Goal: Transaction & Acquisition: Obtain resource

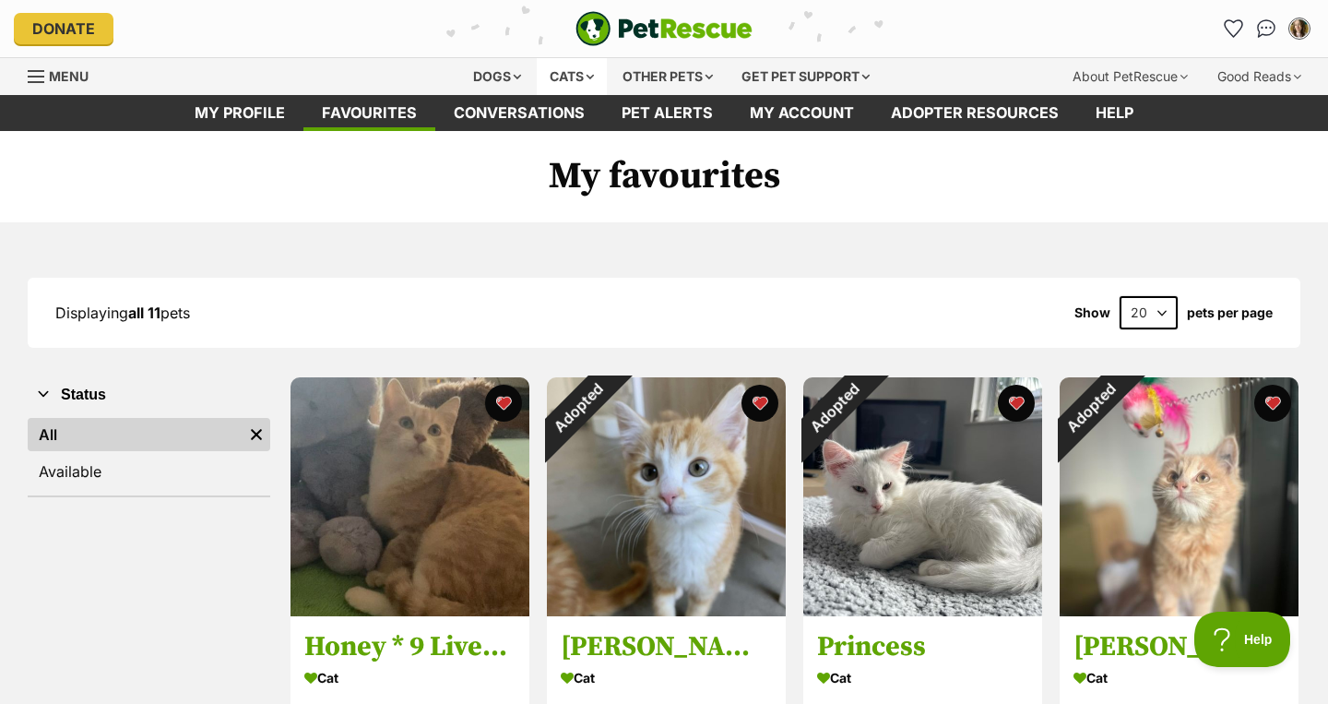
click at [564, 84] on div "Cats" at bounding box center [572, 76] width 70 height 37
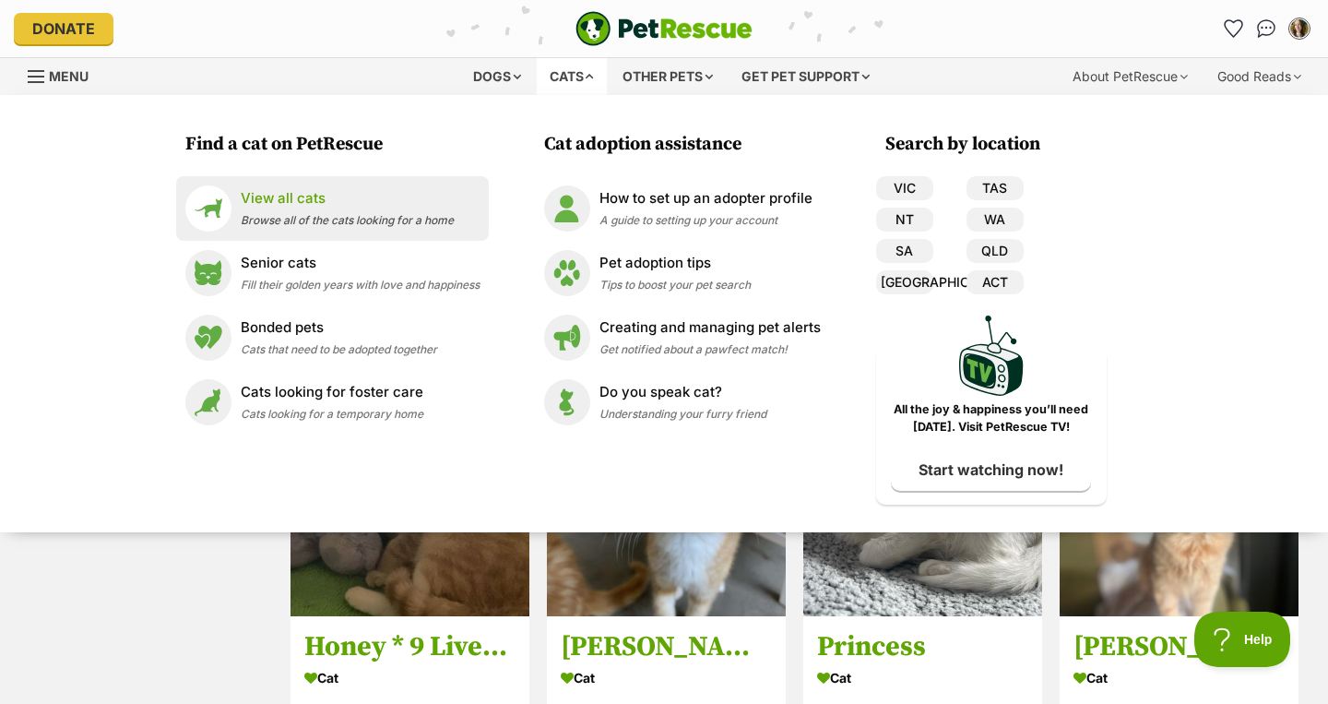
click at [350, 217] on span "Browse all of the cats looking for a home" at bounding box center [347, 220] width 213 height 14
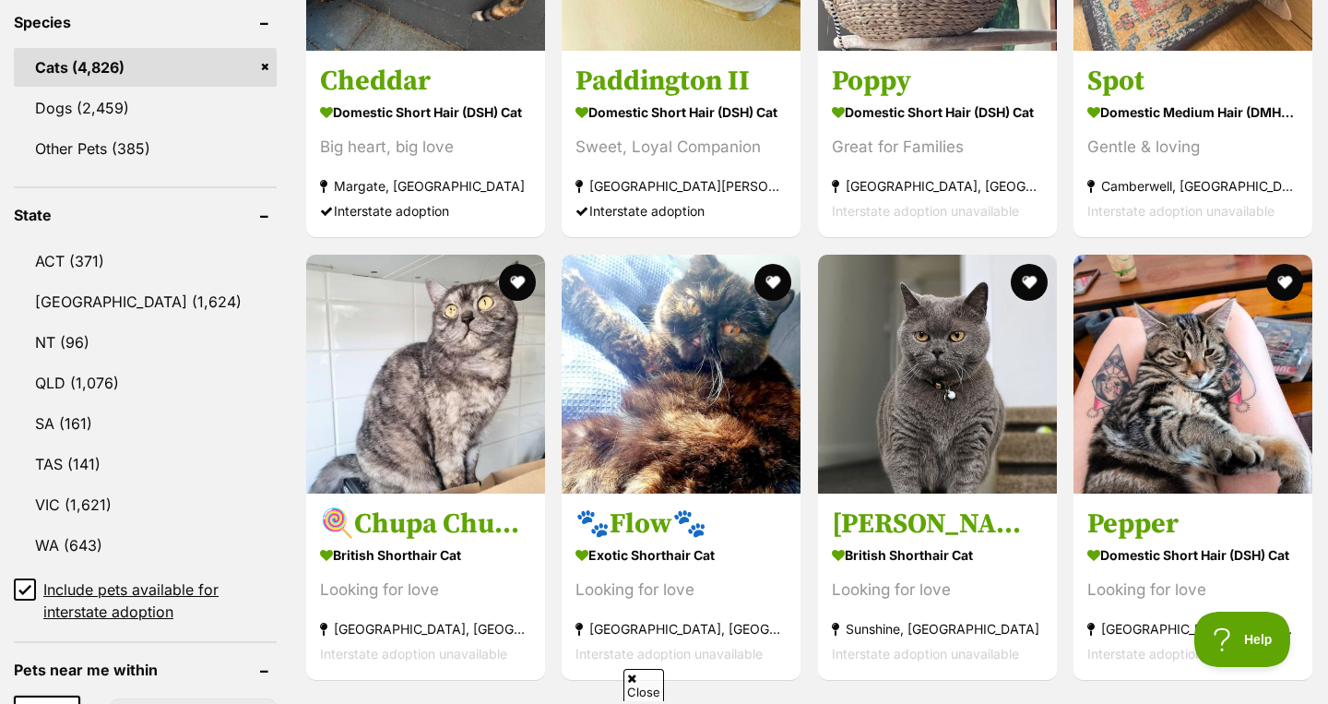
scroll to position [828, 0]
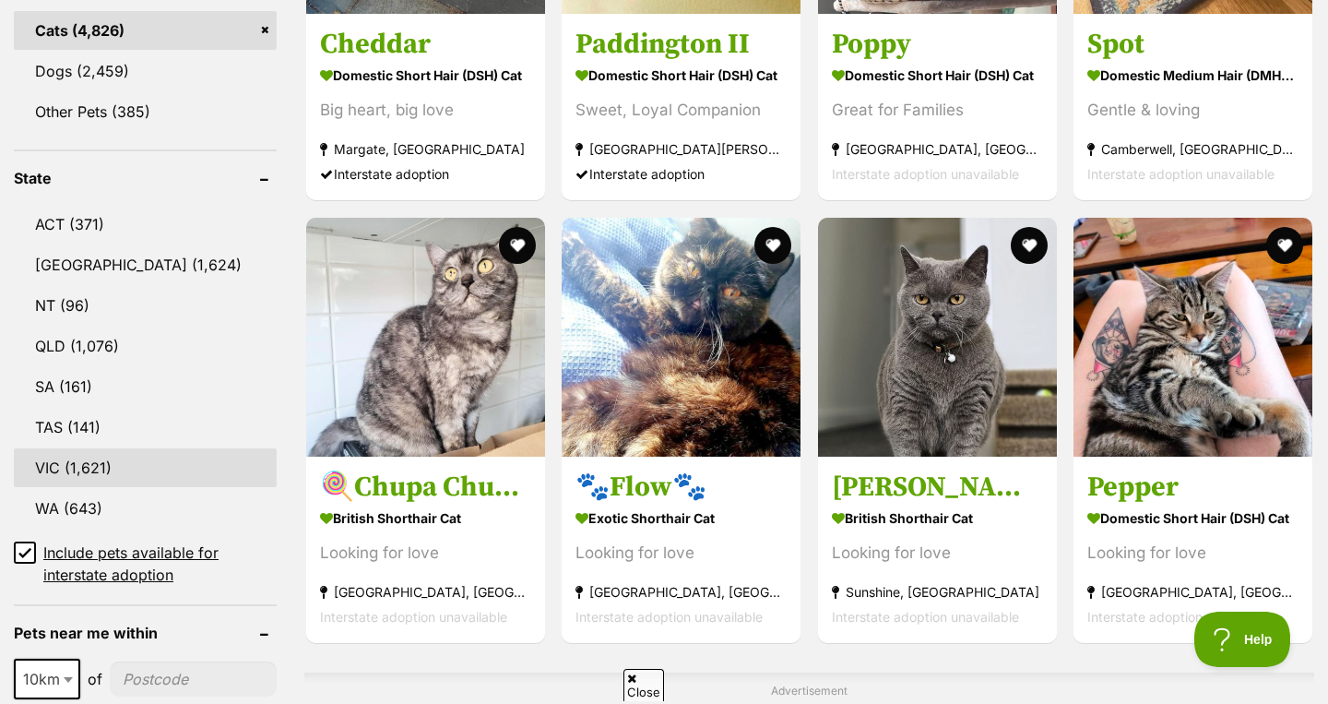
click at [171, 461] on link "VIC (1,621)" at bounding box center [145, 467] width 263 height 39
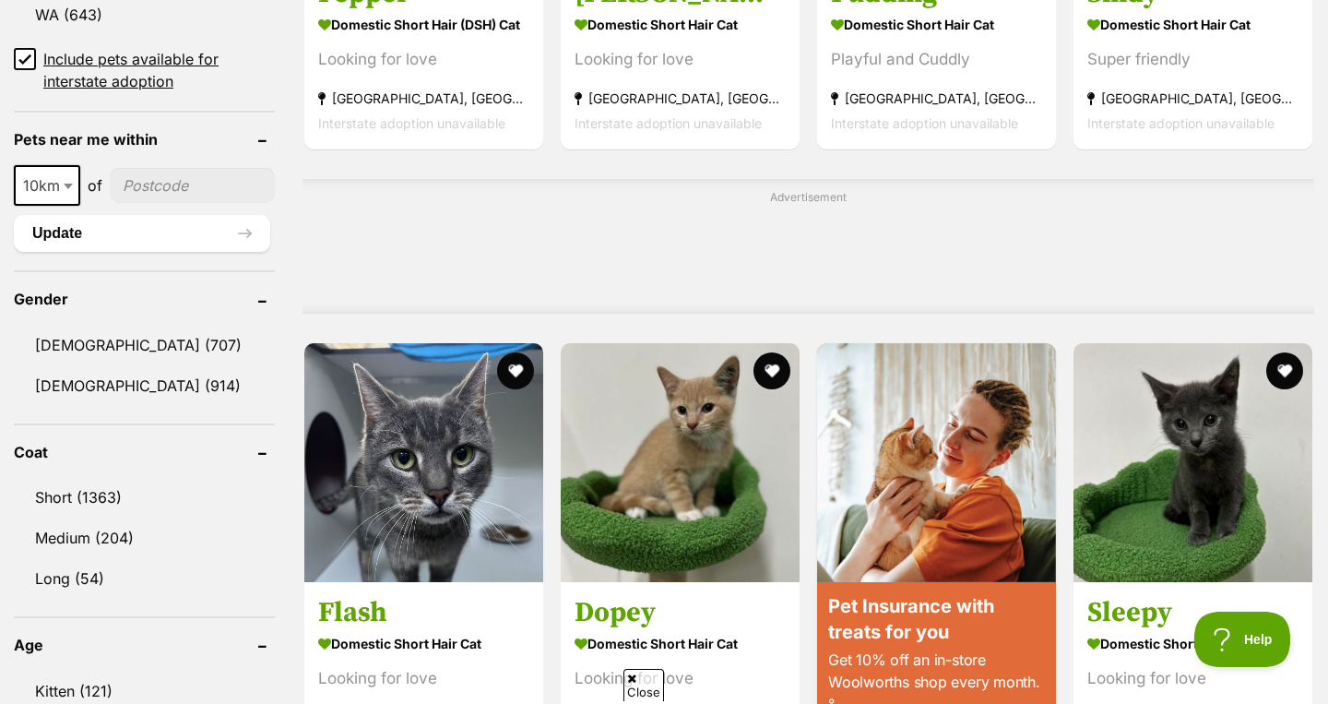
scroll to position [1324, 0]
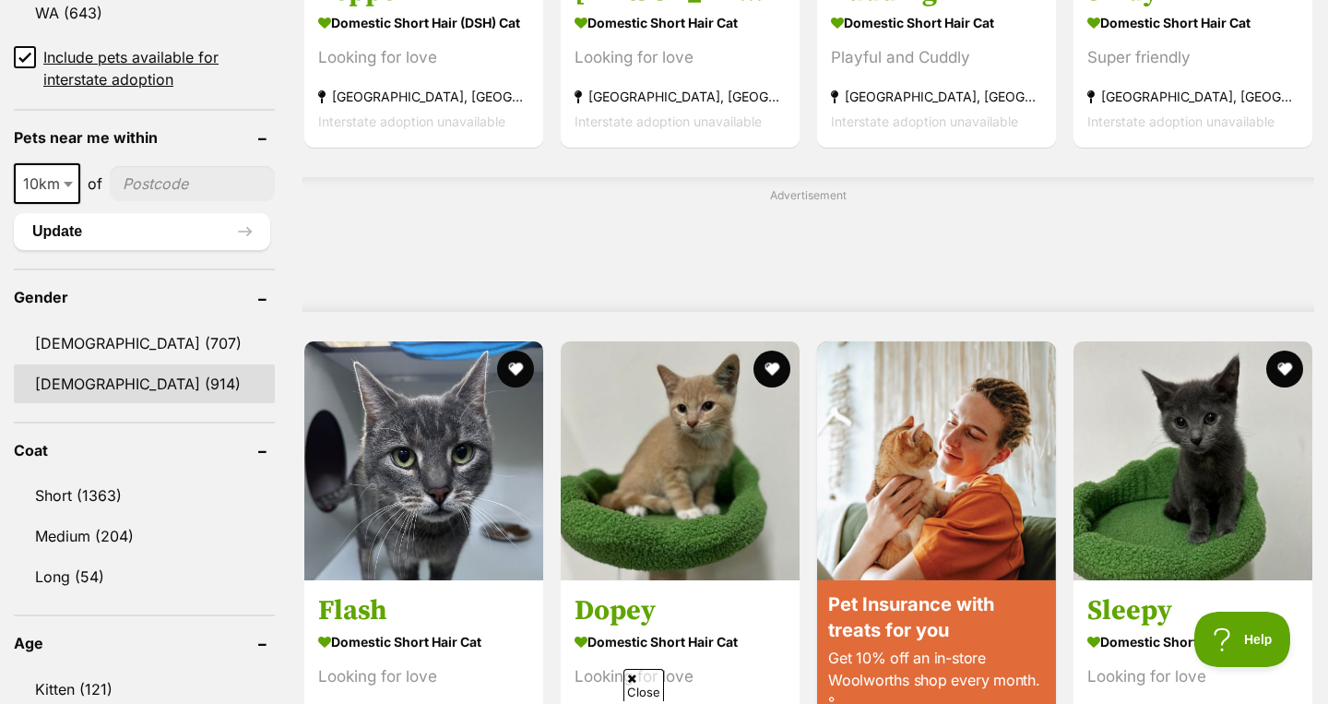
click at [133, 380] on link "Female (914)" at bounding box center [144, 383] width 261 height 39
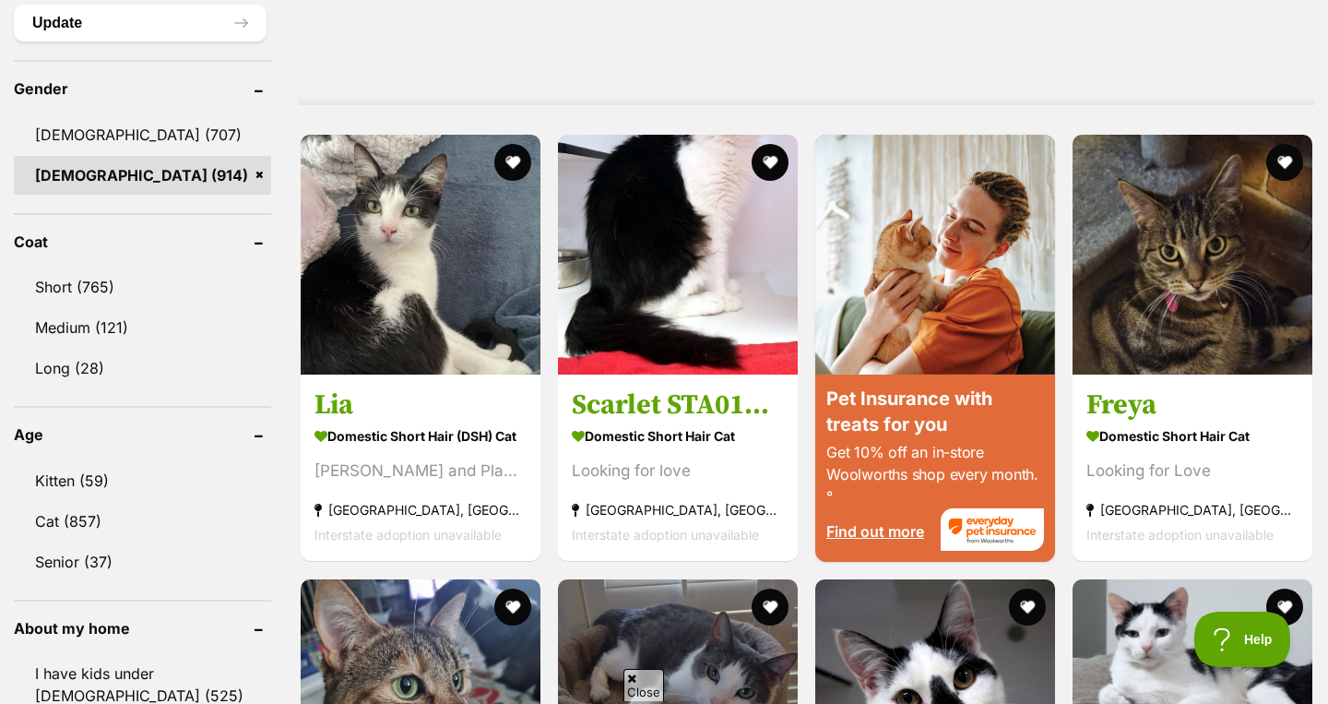
scroll to position [1535, 0]
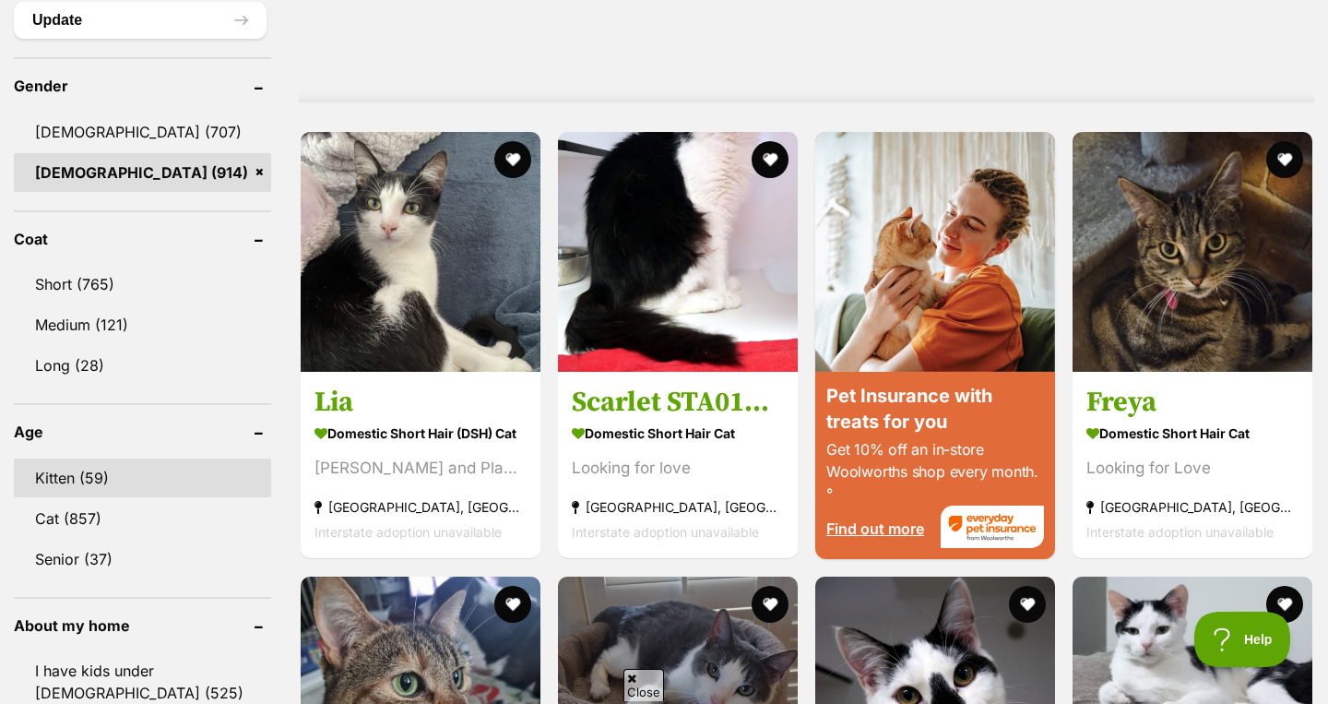
click at [117, 488] on link "Kitten (59)" at bounding box center [142, 477] width 257 height 39
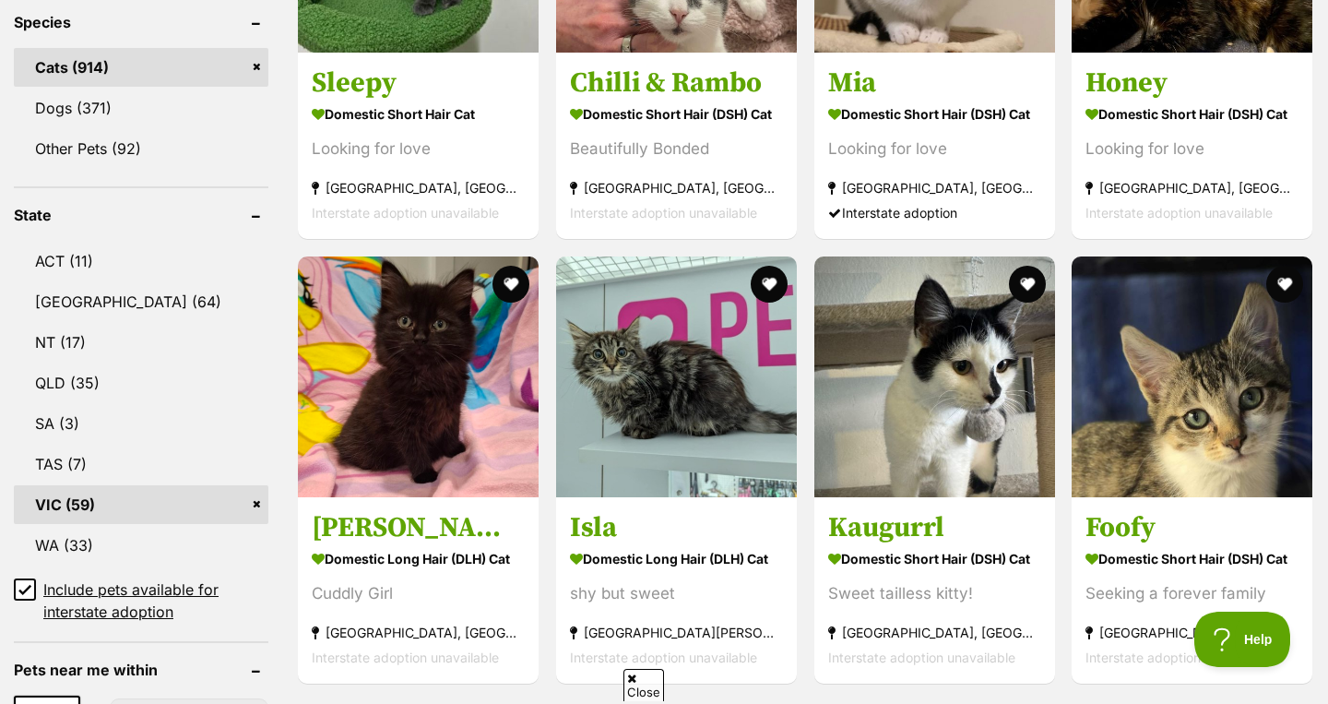
scroll to position [825, 0]
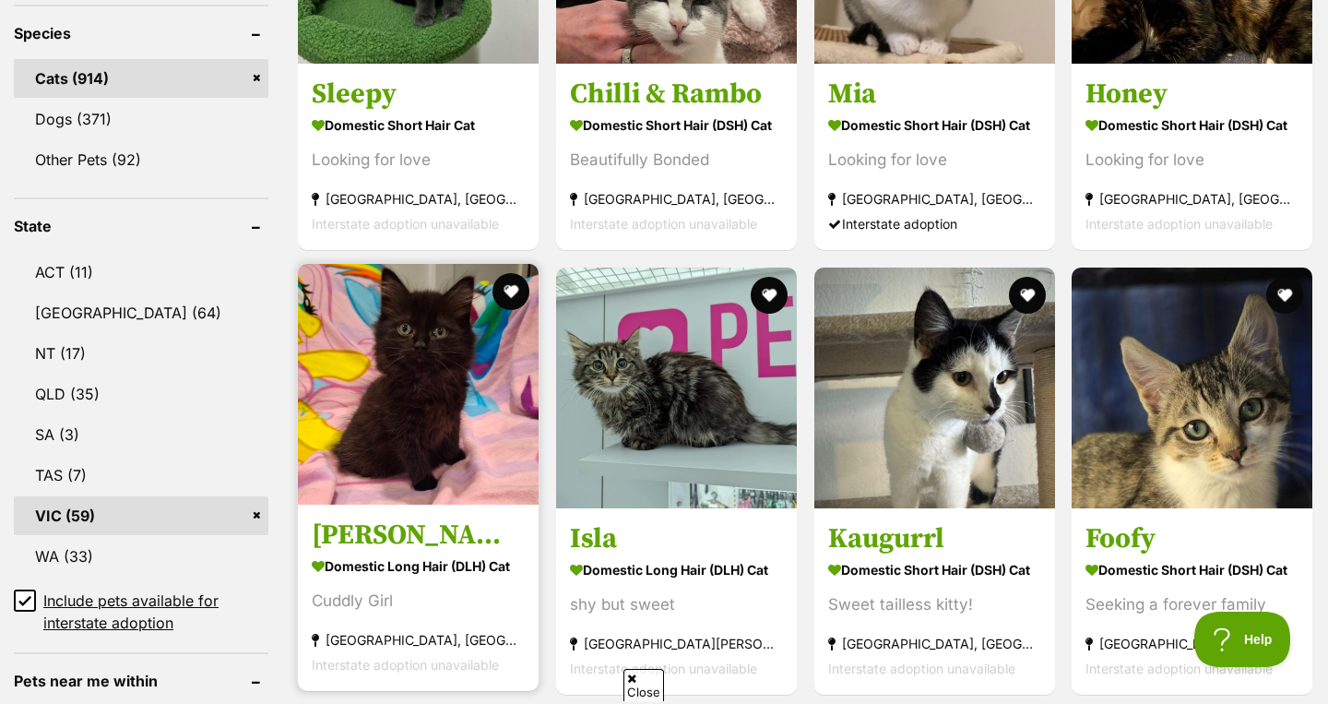
click at [446, 504] on link "Annabelle Domestic Long Hair (DLH) Cat Cuddly Girl Chelsea Heights, VIC Interst…" at bounding box center [418, 597] width 241 height 187
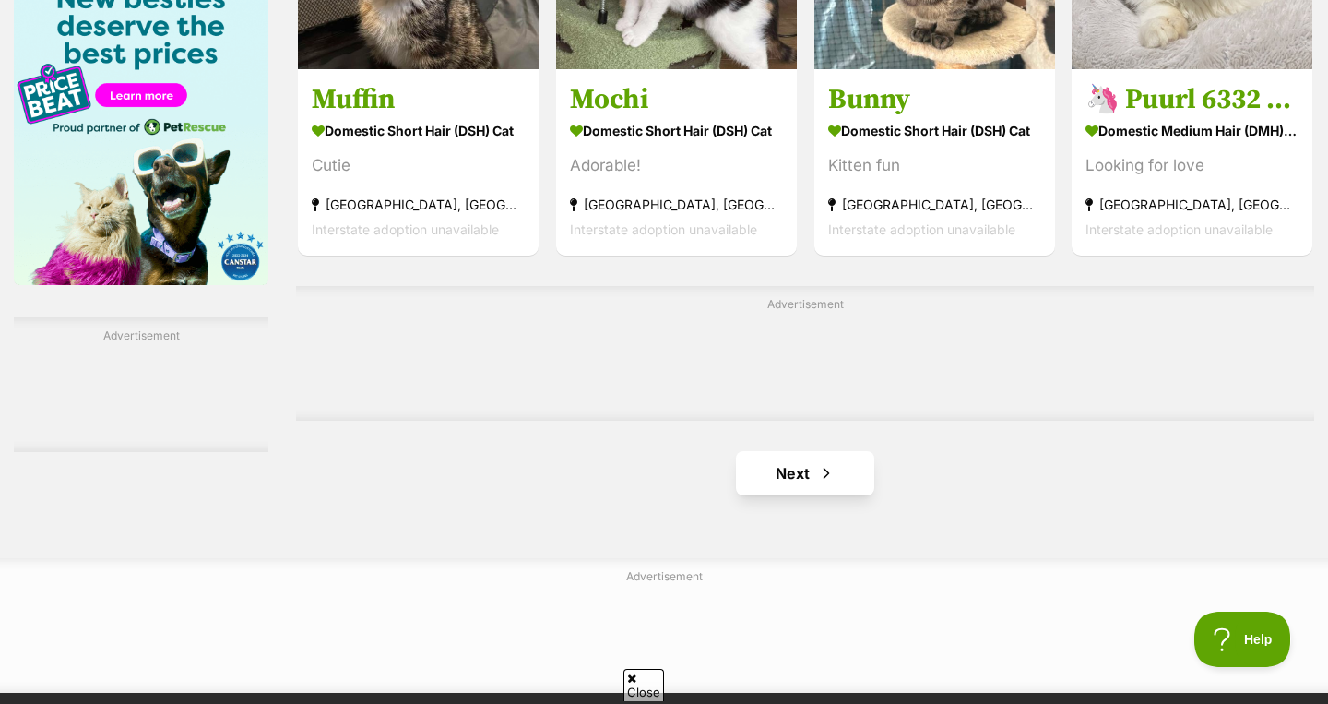
scroll to position [2976, 0]
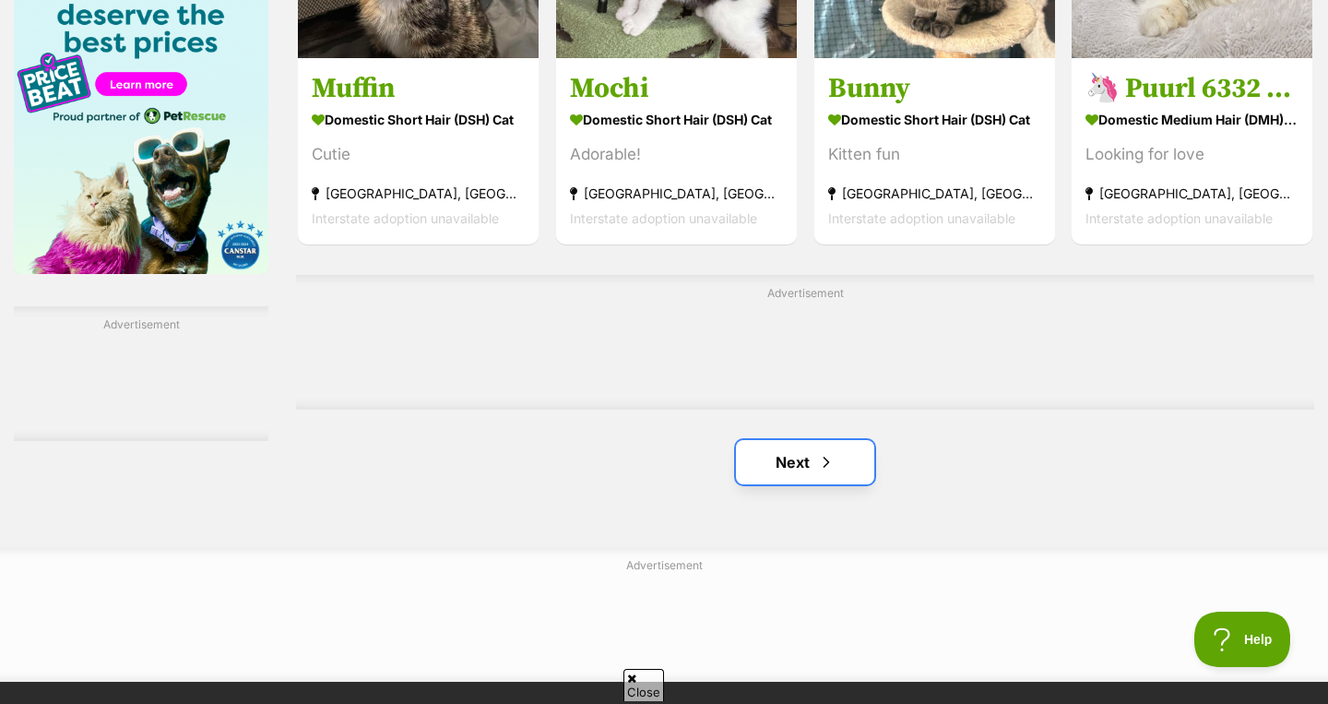
click at [836, 440] on link "Next" at bounding box center [805, 462] width 138 height 44
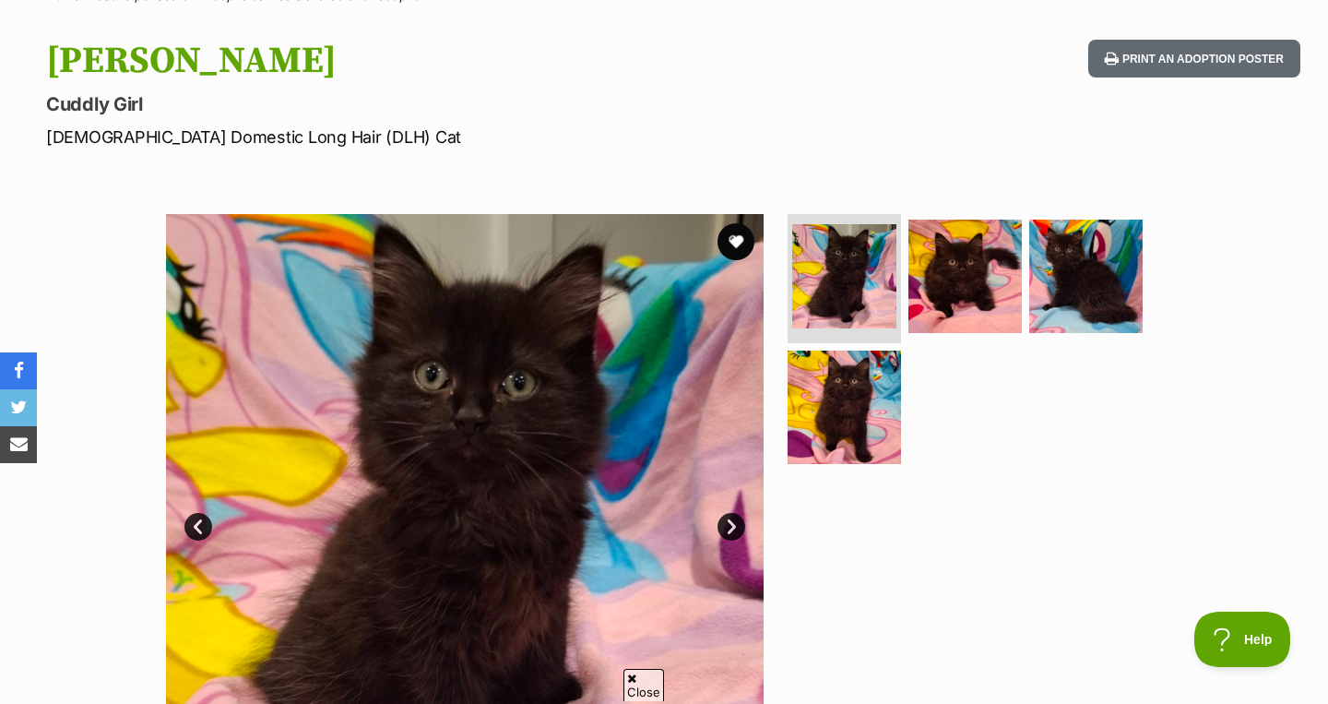
scroll to position [175, 0]
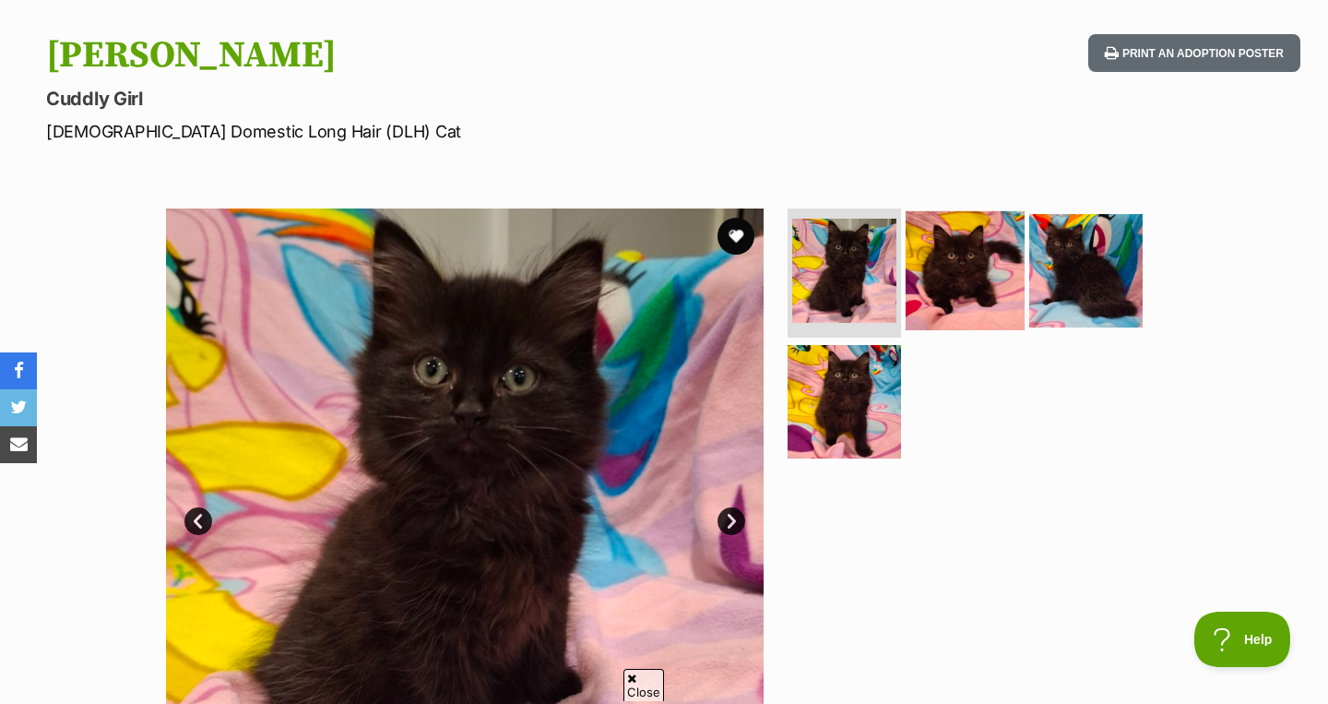
click at [979, 256] on img at bounding box center [965, 270] width 119 height 119
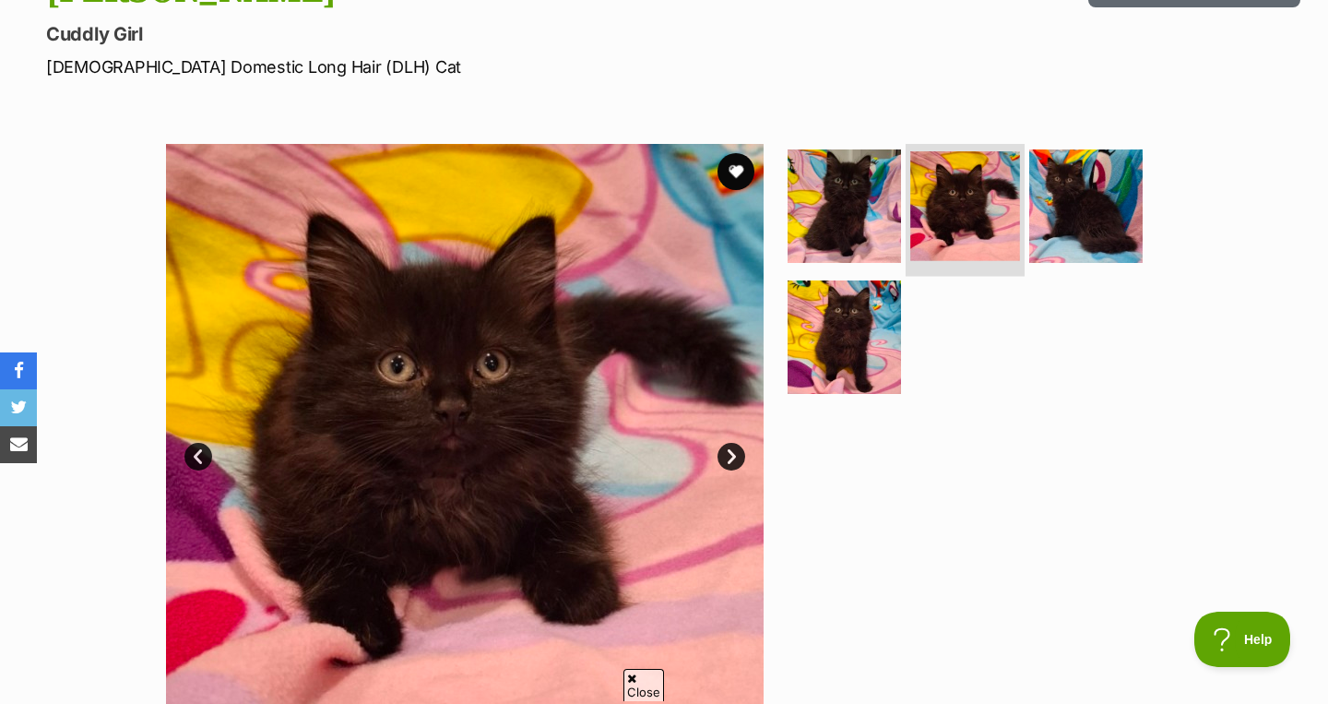
scroll to position [251, 0]
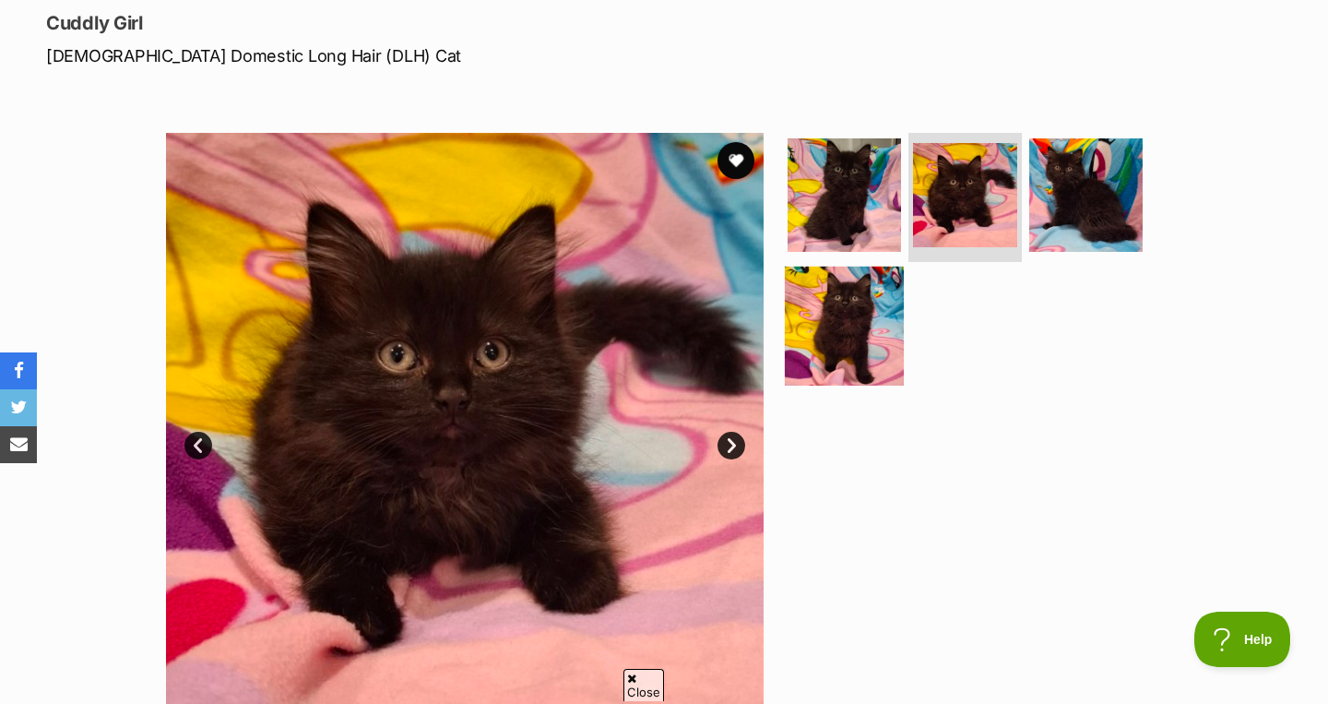
click at [829, 346] on img at bounding box center [844, 325] width 119 height 119
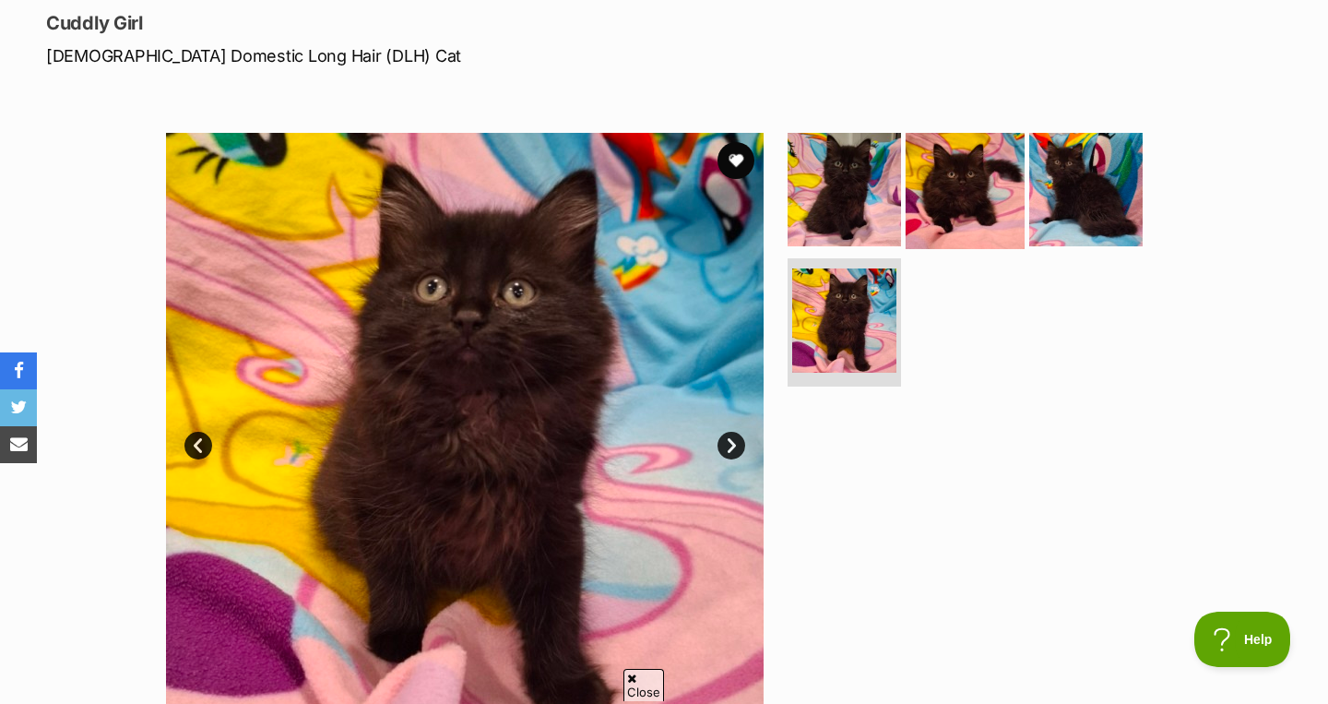
click at [991, 198] on img at bounding box center [965, 189] width 119 height 119
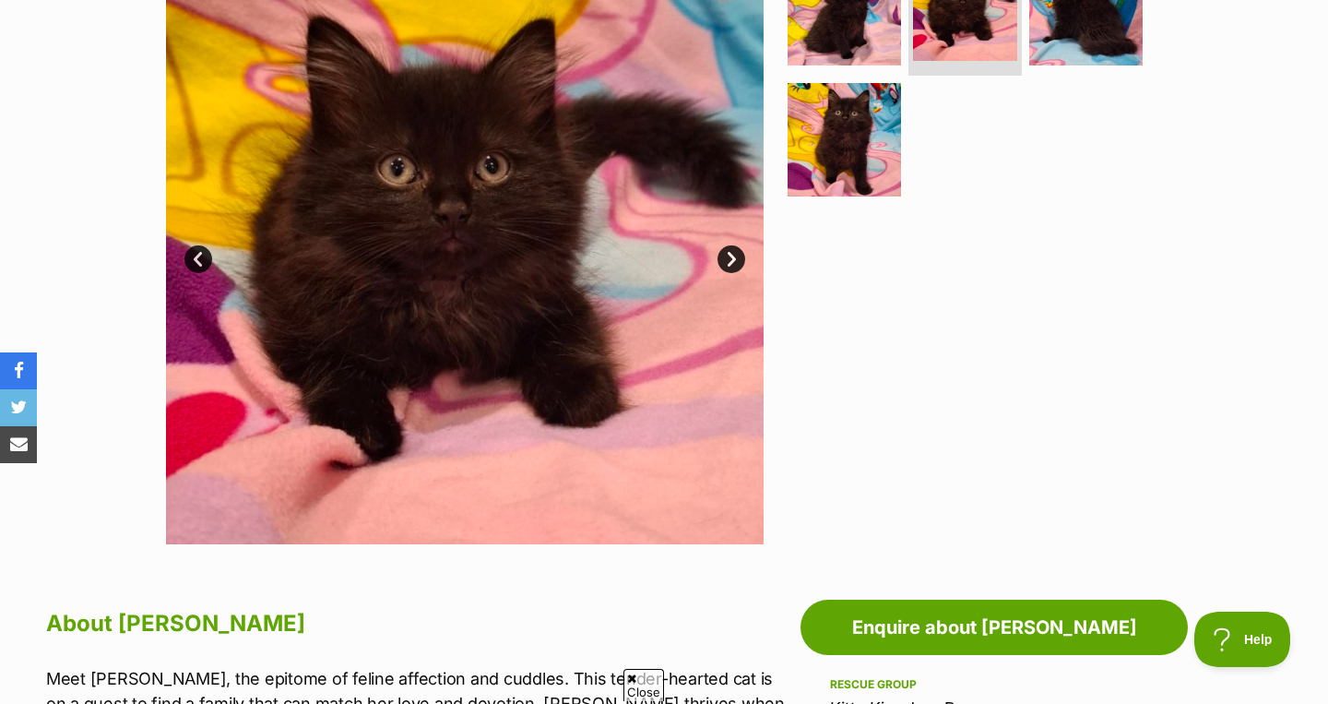
scroll to position [436, 0]
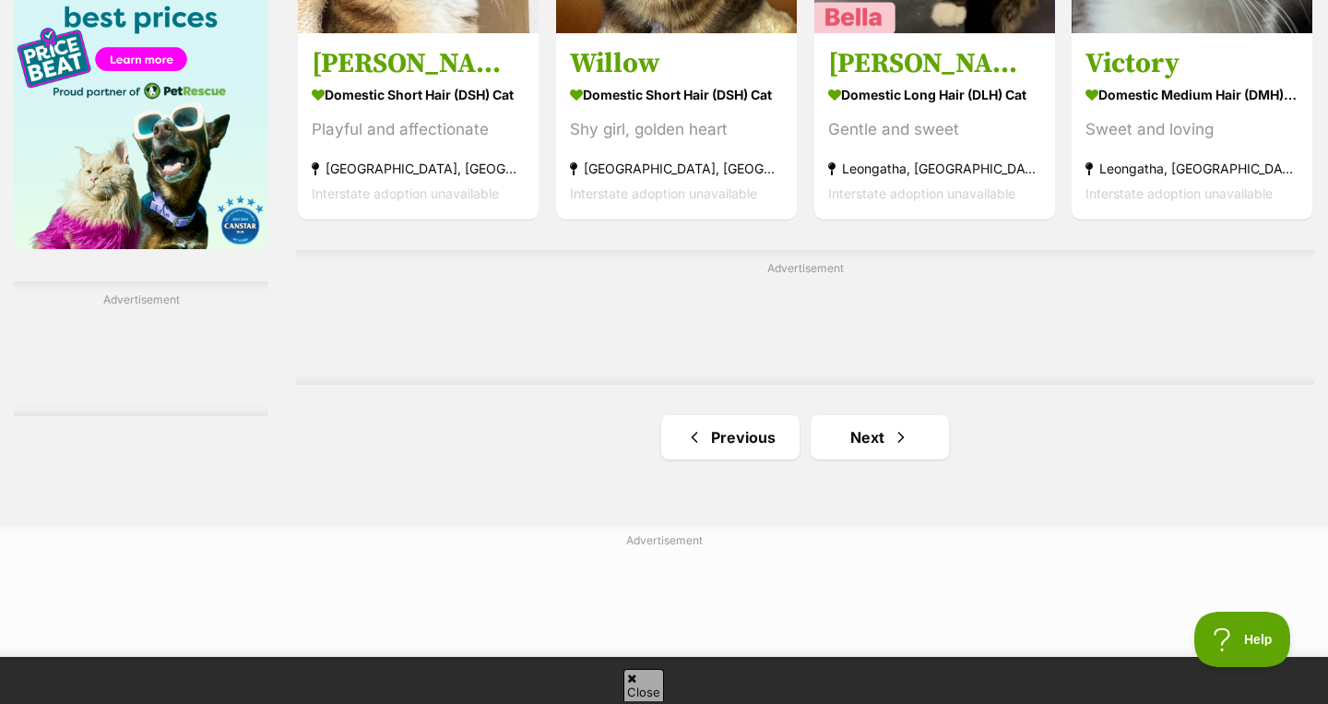
scroll to position [3003, 0]
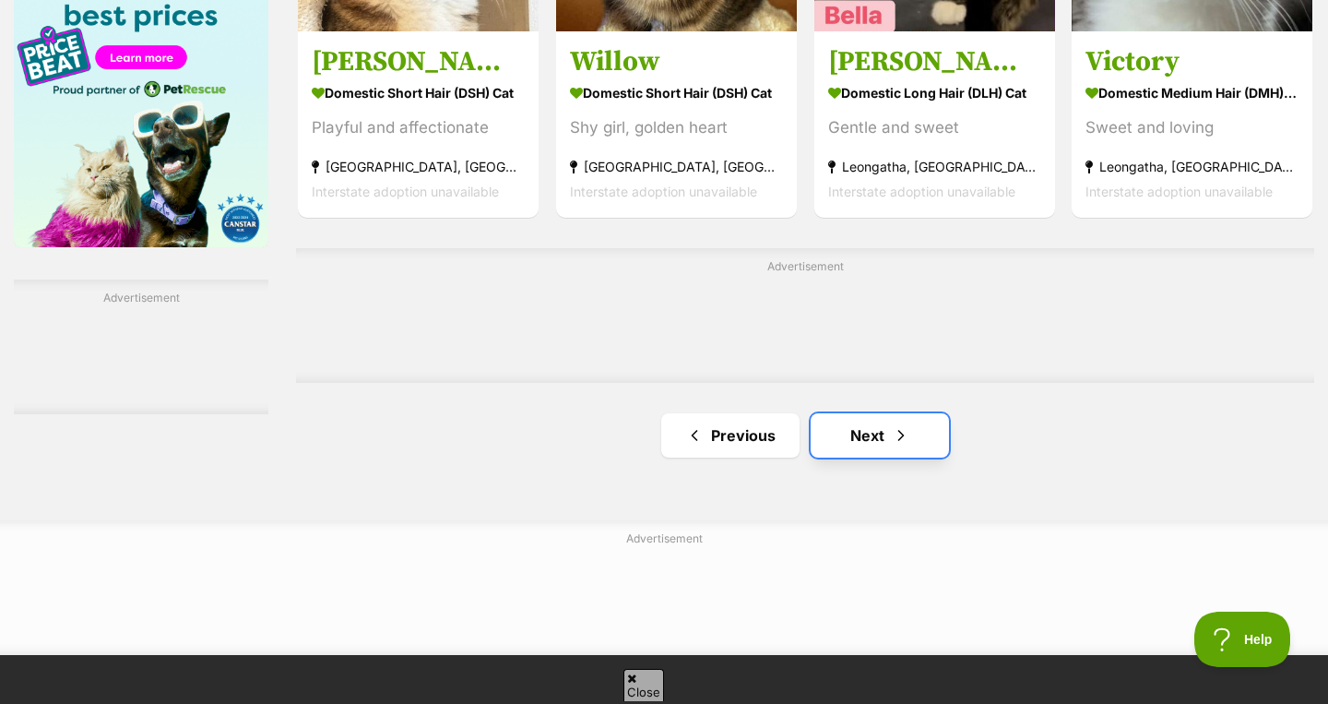
click at [883, 413] on link "Next" at bounding box center [880, 435] width 138 height 44
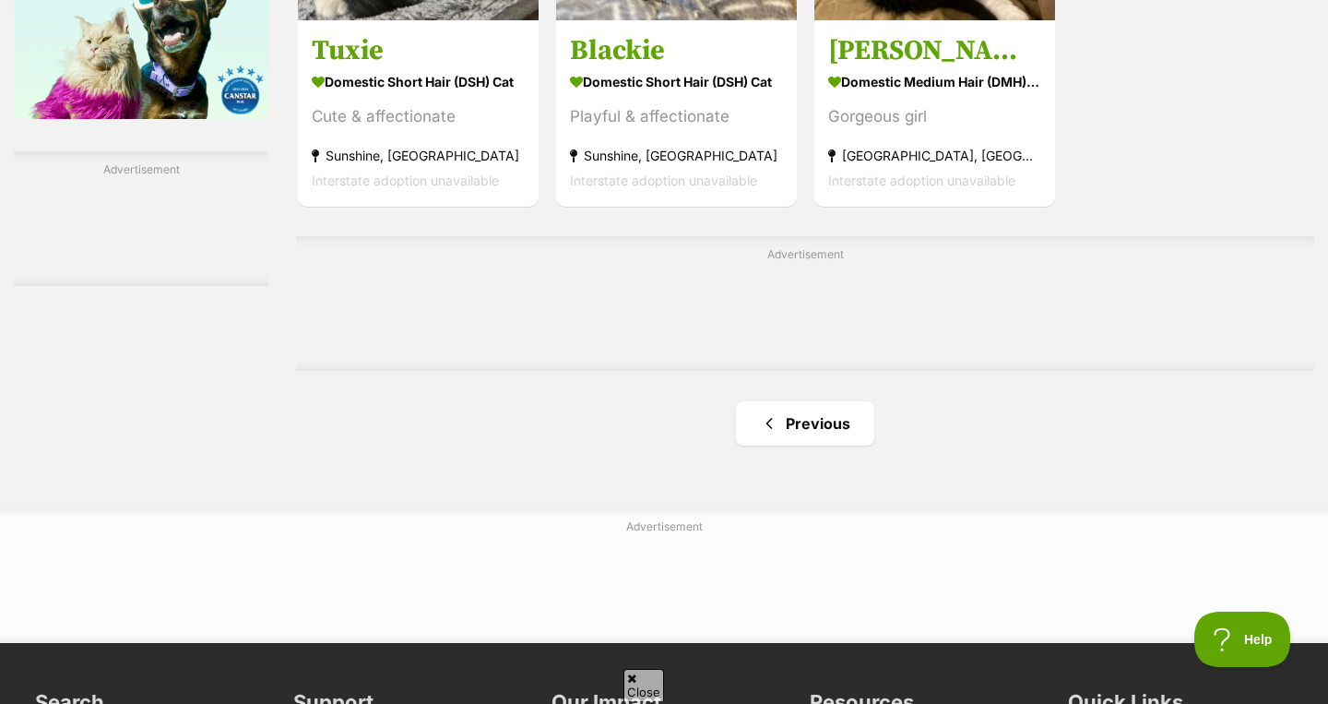
scroll to position [3237, 0]
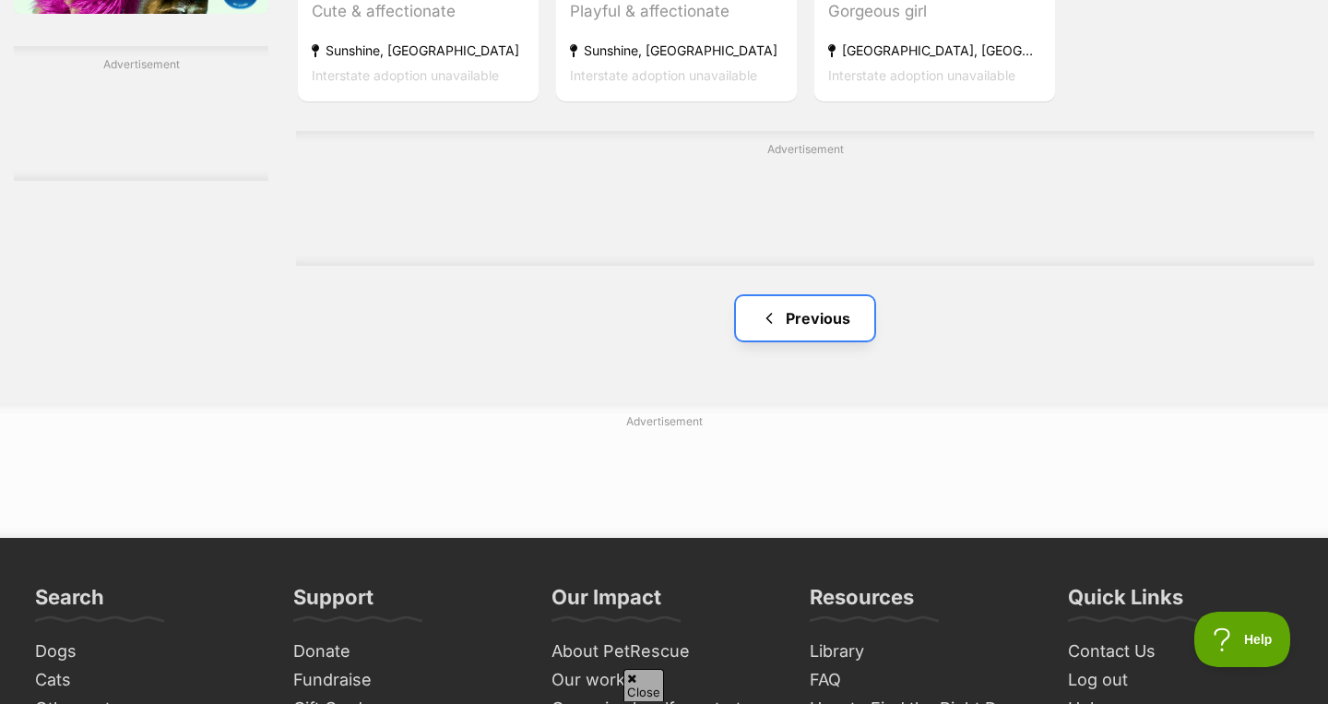
click at [816, 296] on link "Previous" at bounding box center [805, 318] width 138 height 44
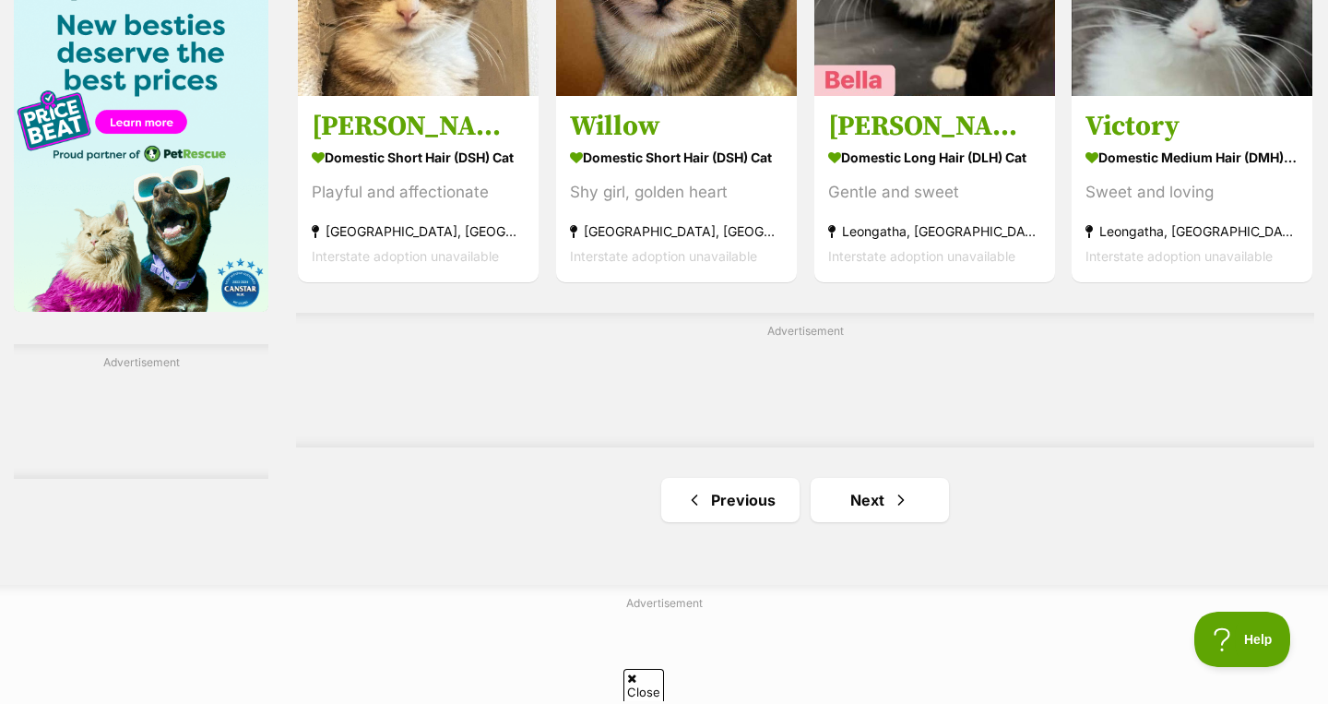
scroll to position [3025, 0]
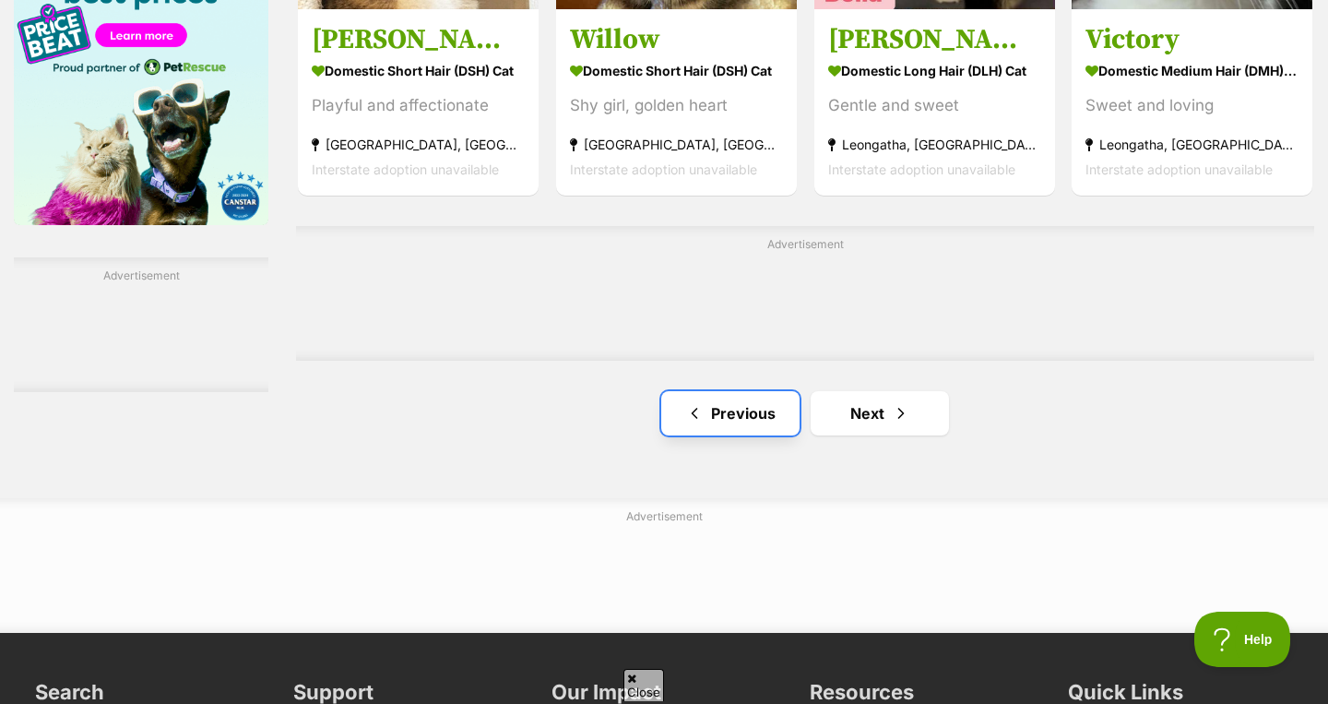
click at [744, 391] on link "Previous" at bounding box center [730, 413] width 138 height 44
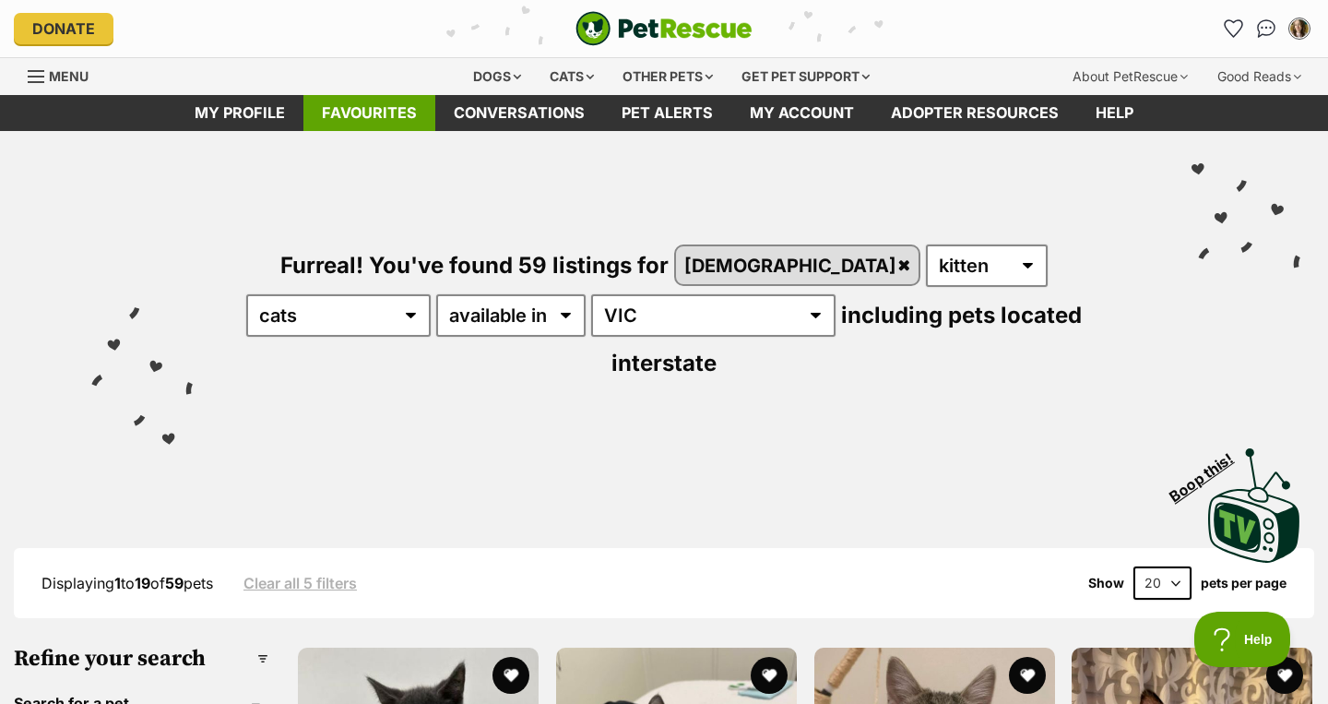
click at [398, 103] on link "Favourites" at bounding box center [369, 113] width 132 height 36
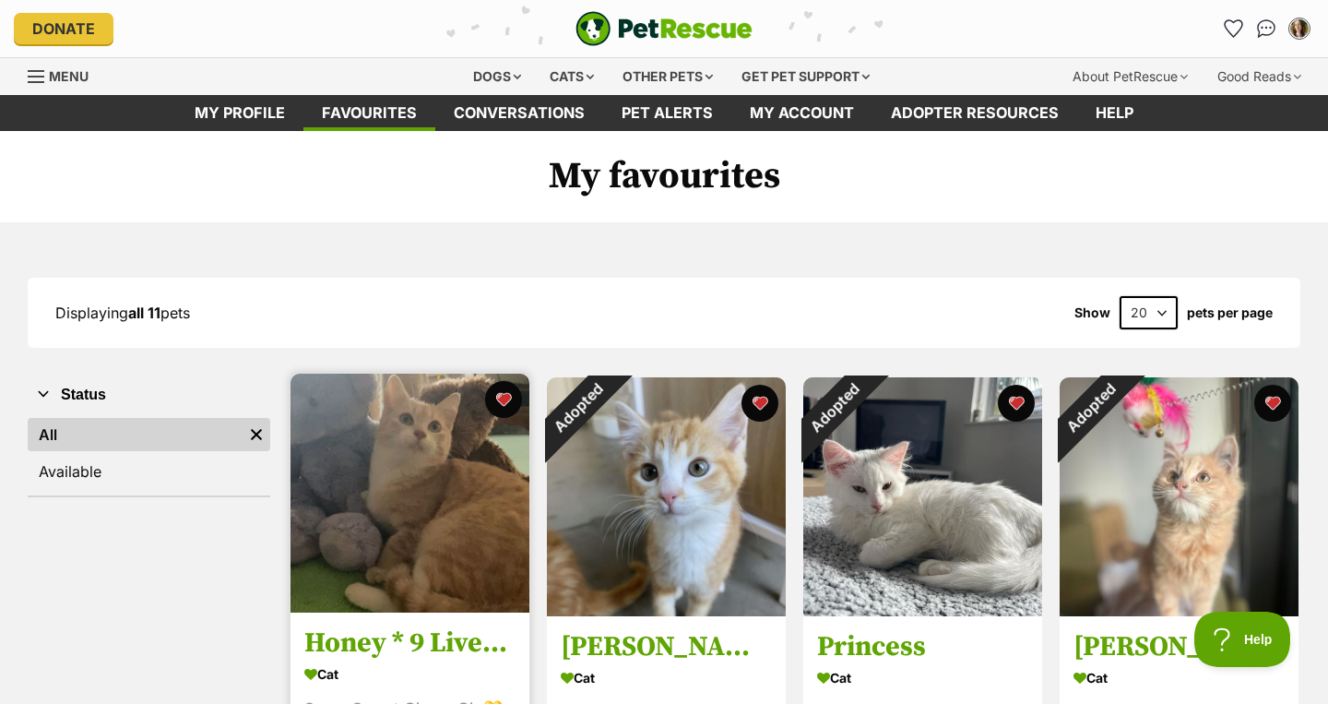
click at [428, 525] on img at bounding box center [410, 493] width 239 height 239
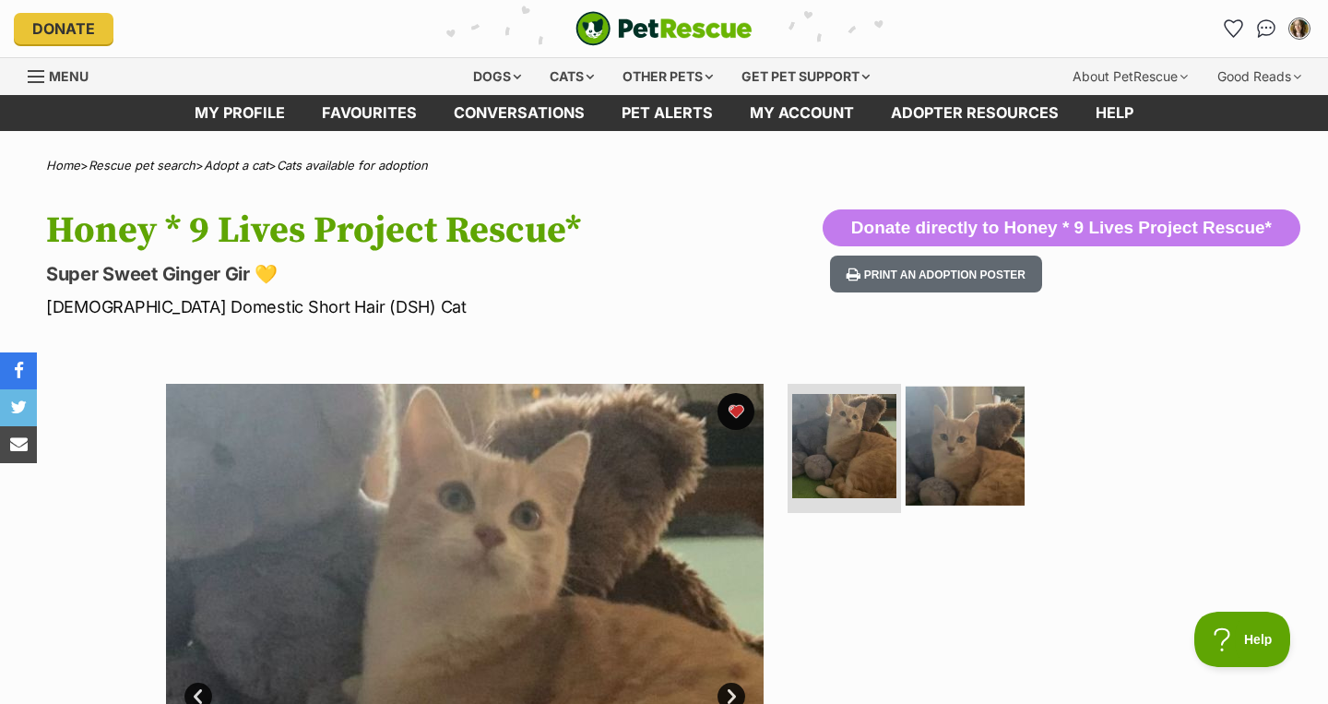
click at [943, 467] on img at bounding box center [965, 445] width 119 height 119
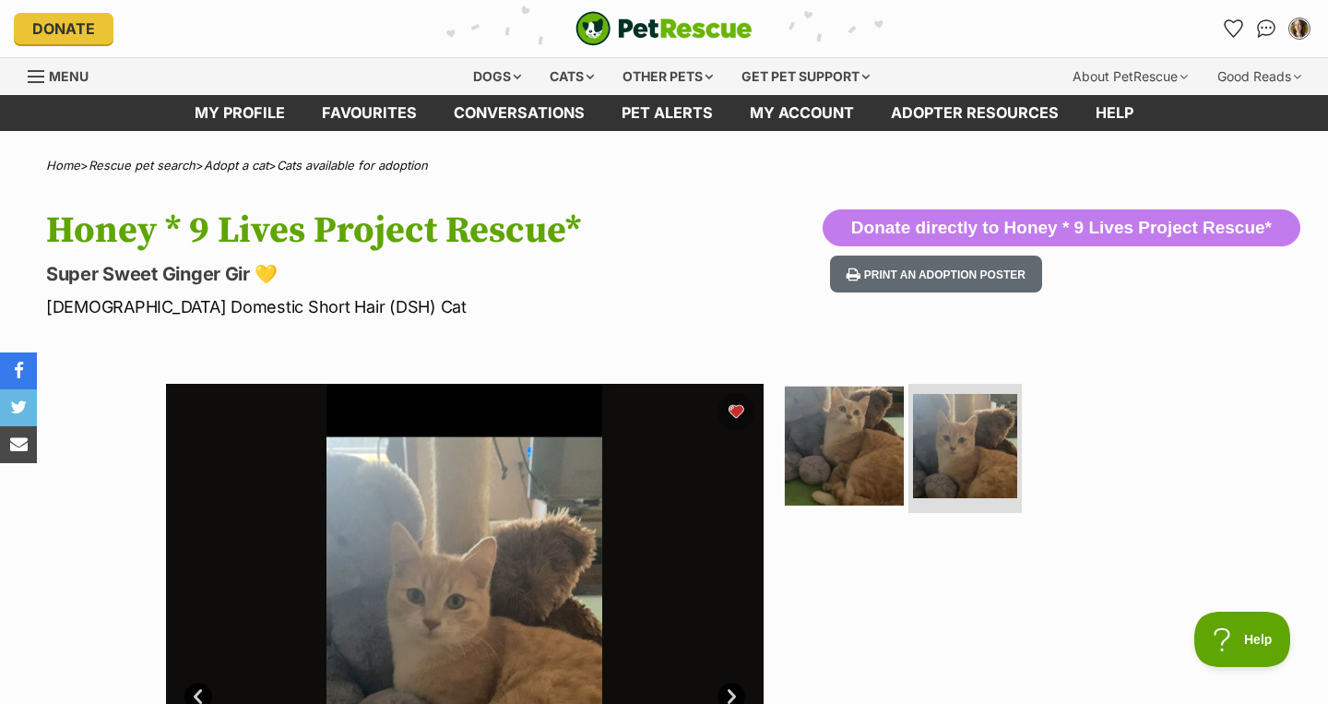
click at [855, 454] on img at bounding box center [844, 445] width 119 height 119
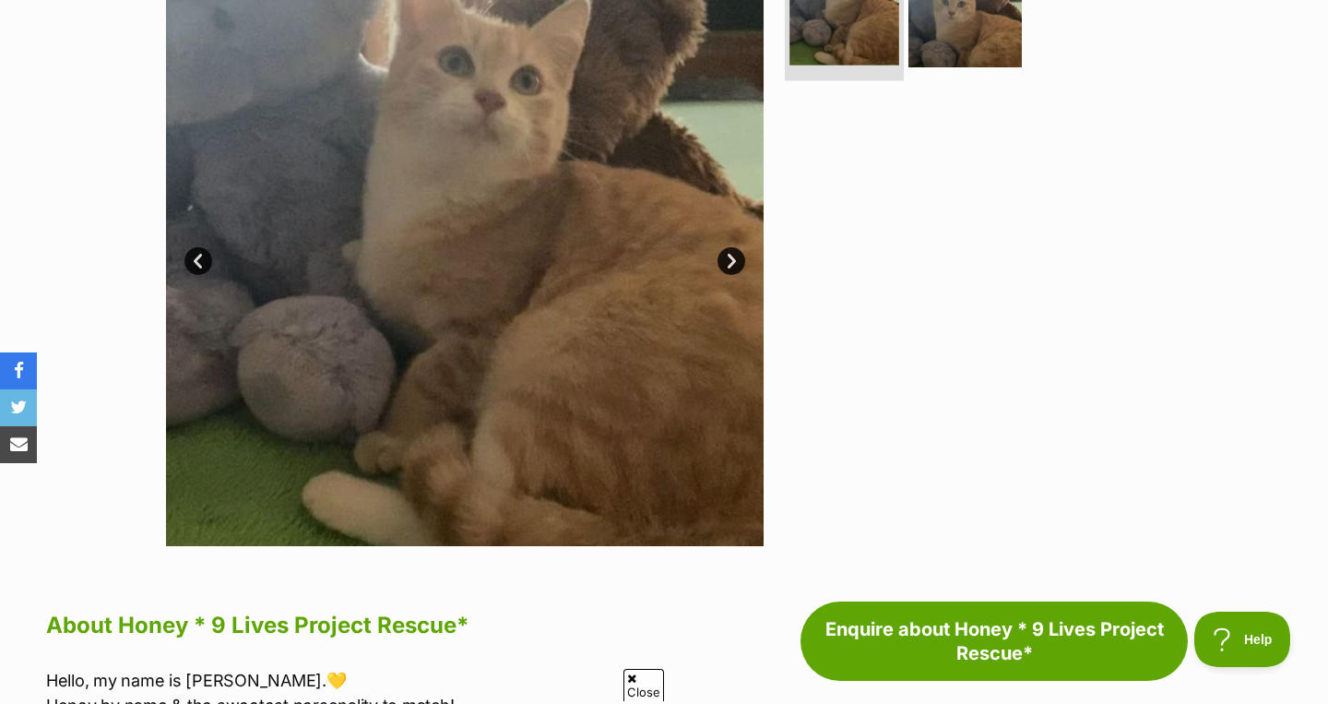
scroll to position [442, 0]
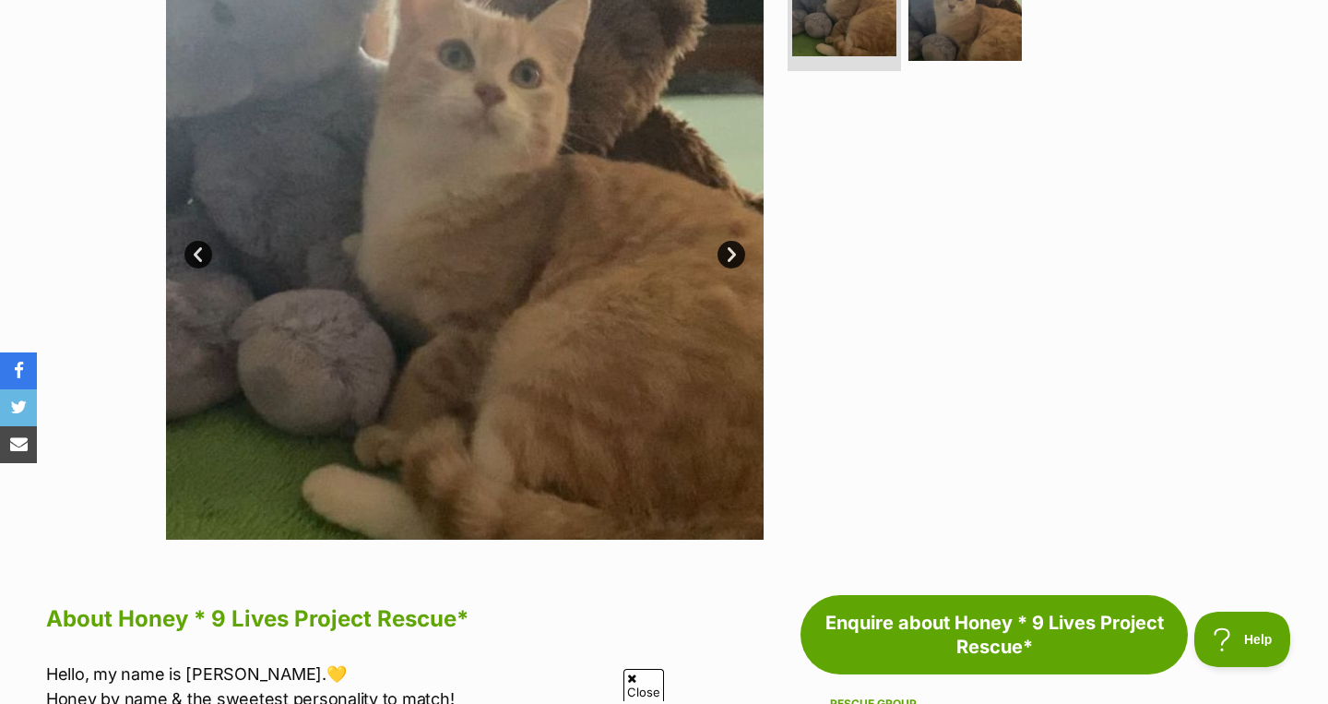
click at [731, 254] on link "Next" at bounding box center [732, 255] width 28 height 28
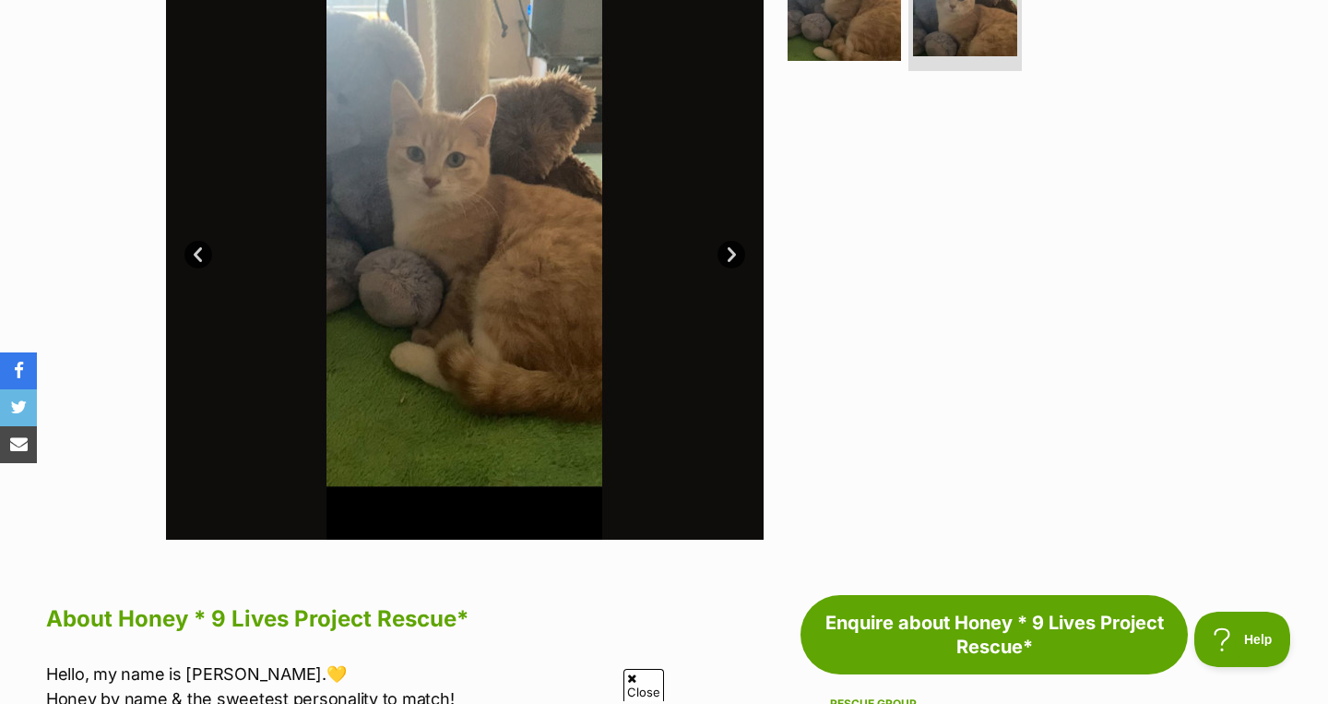
click at [731, 254] on link "Next" at bounding box center [732, 255] width 28 height 28
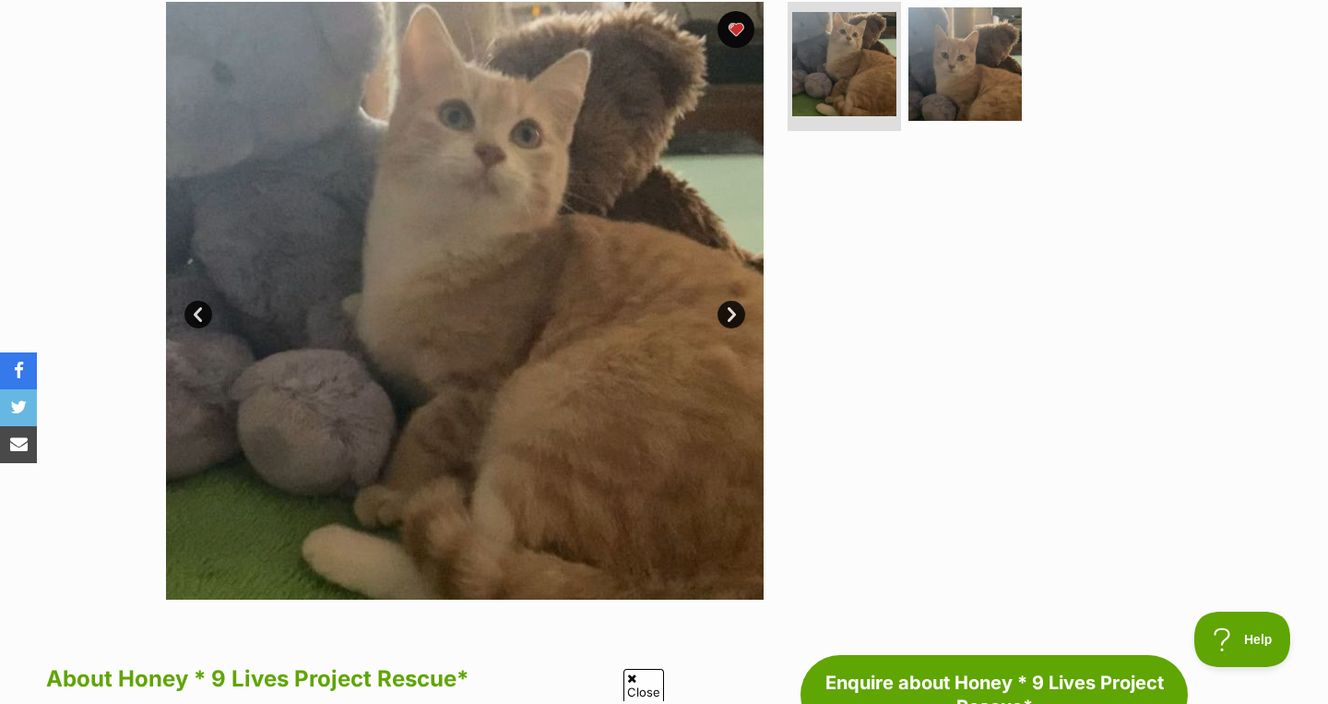
scroll to position [365, 0]
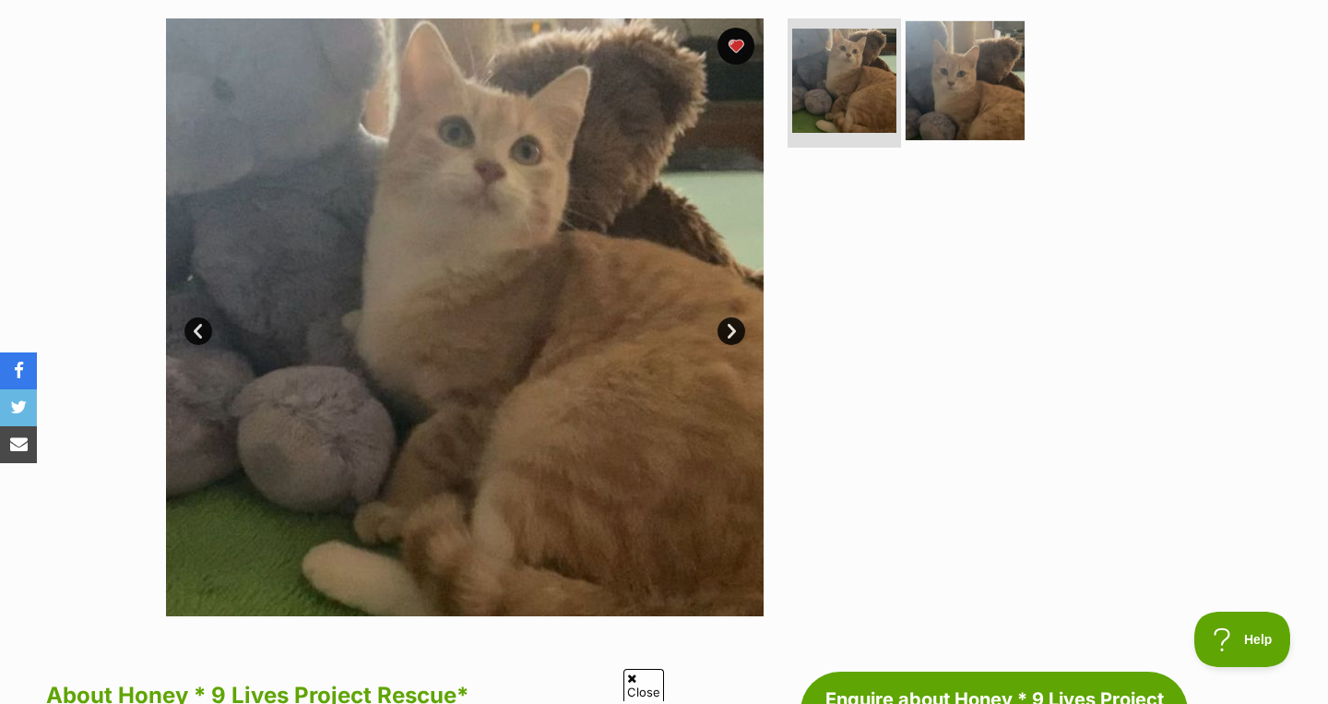
click at [981, 82] on img at bounding box center [965, 80] width 119 height 119
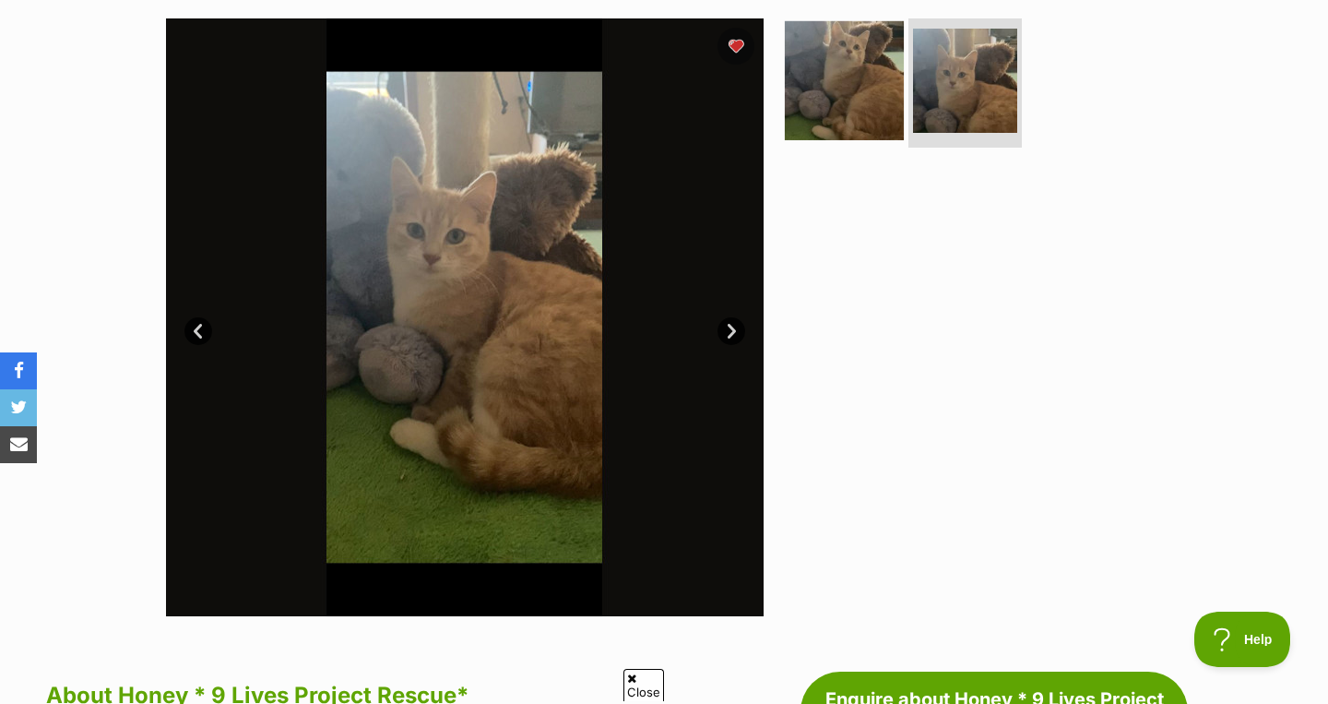
click at [856, 71] on img at bounding box center [844, 80] width 119 height 119
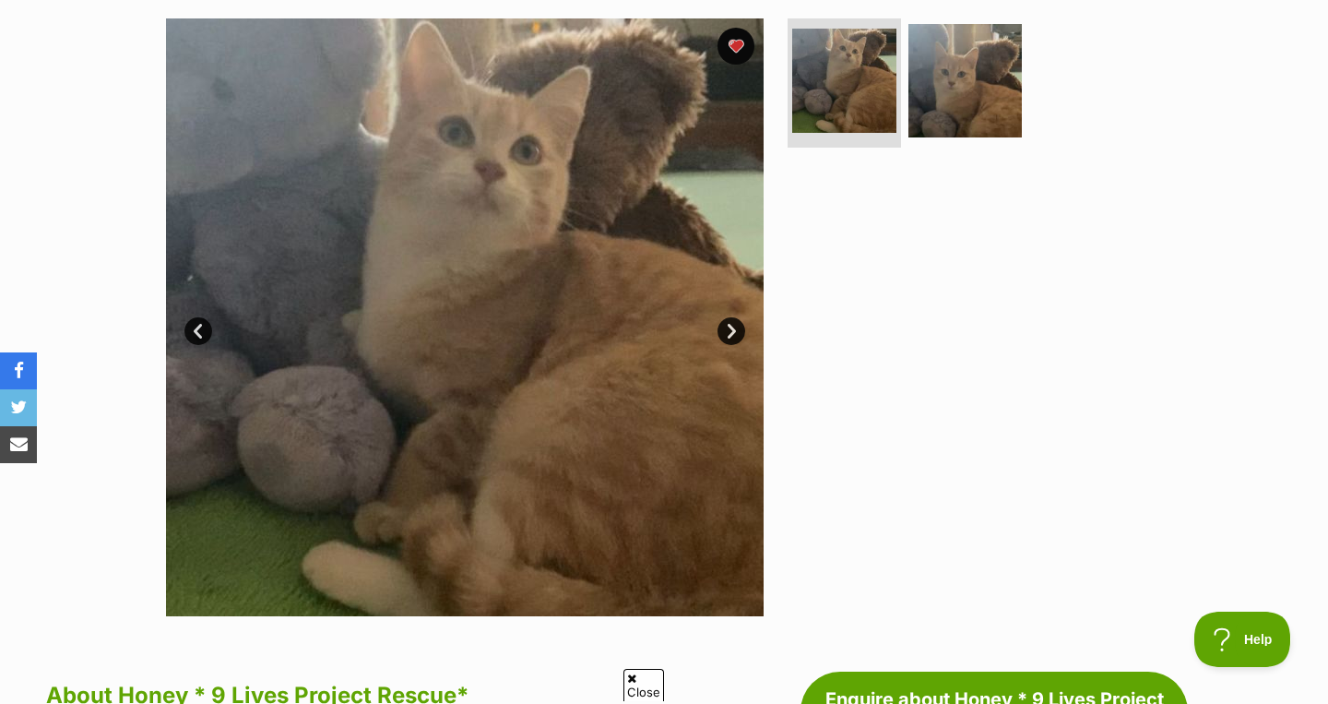
click at [741, 329] on link "Next" at bounding box center [732, 331] width 28 height 28
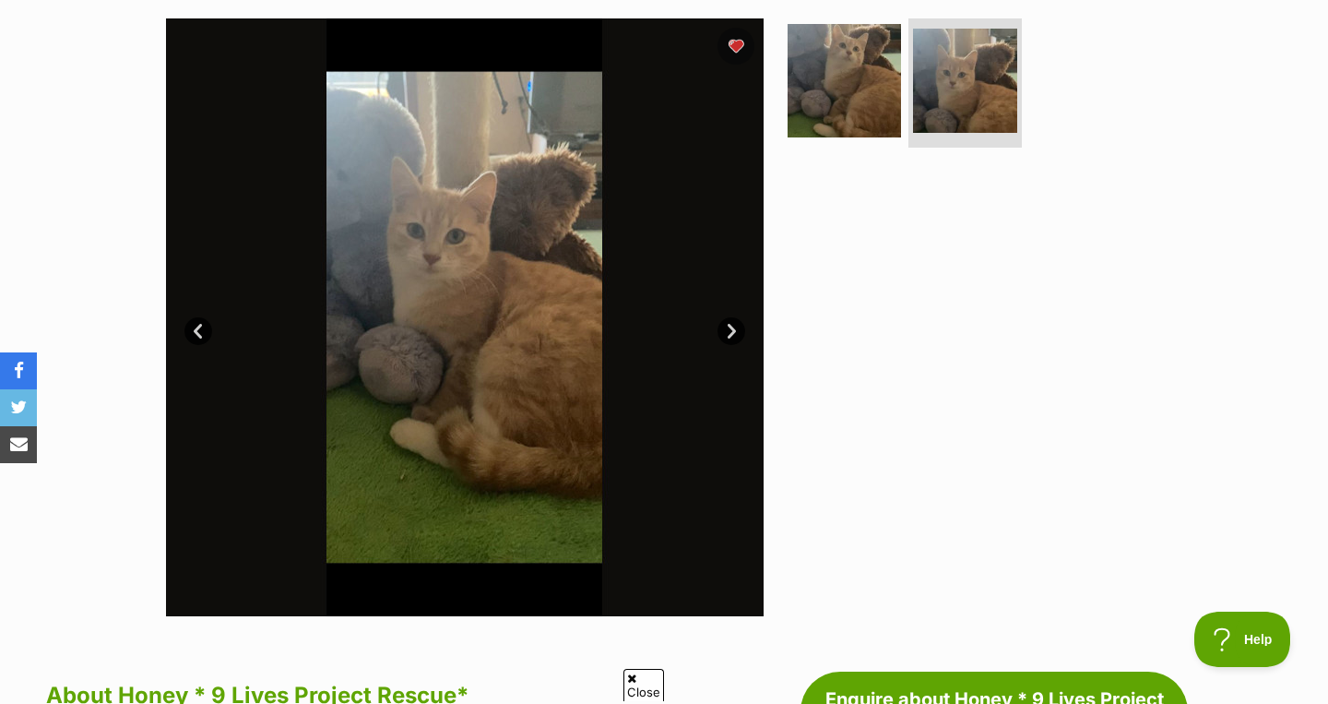
click at [741, 329] on link "Next" at bounding box center [732, 331] width 28 height 28
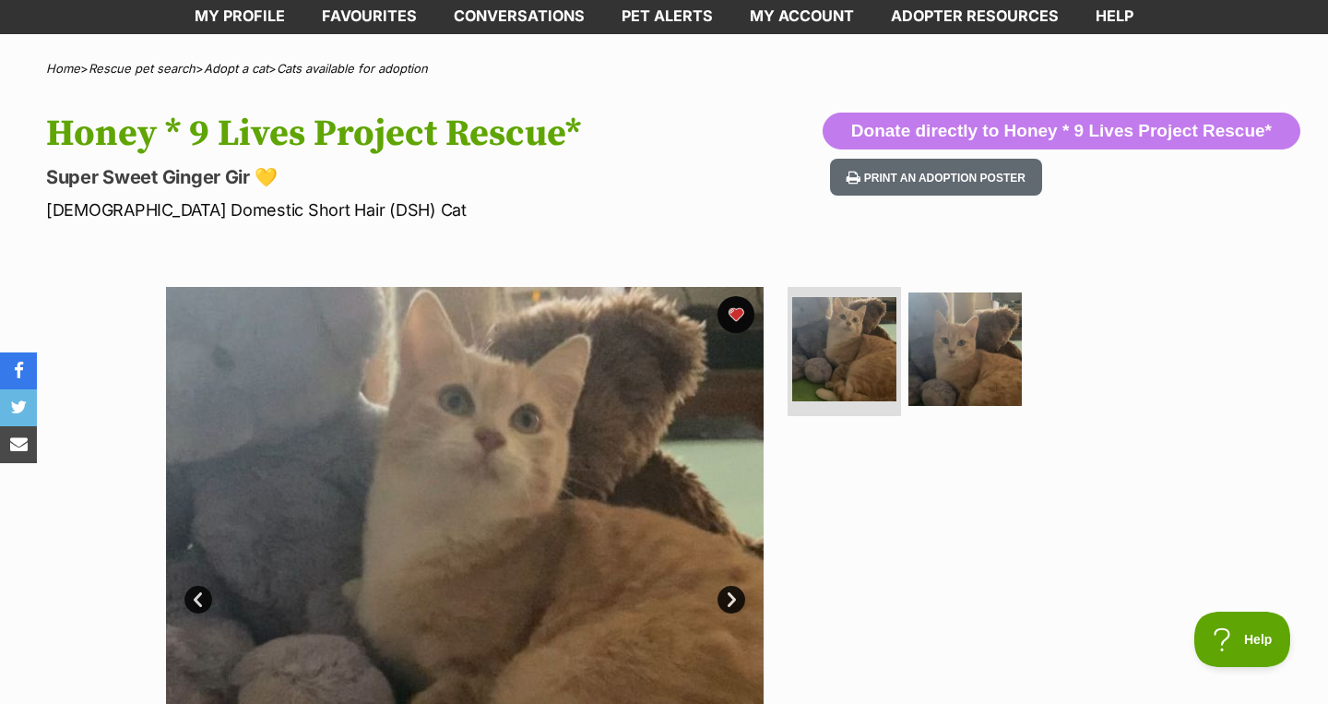
scroll to position [0, 0]
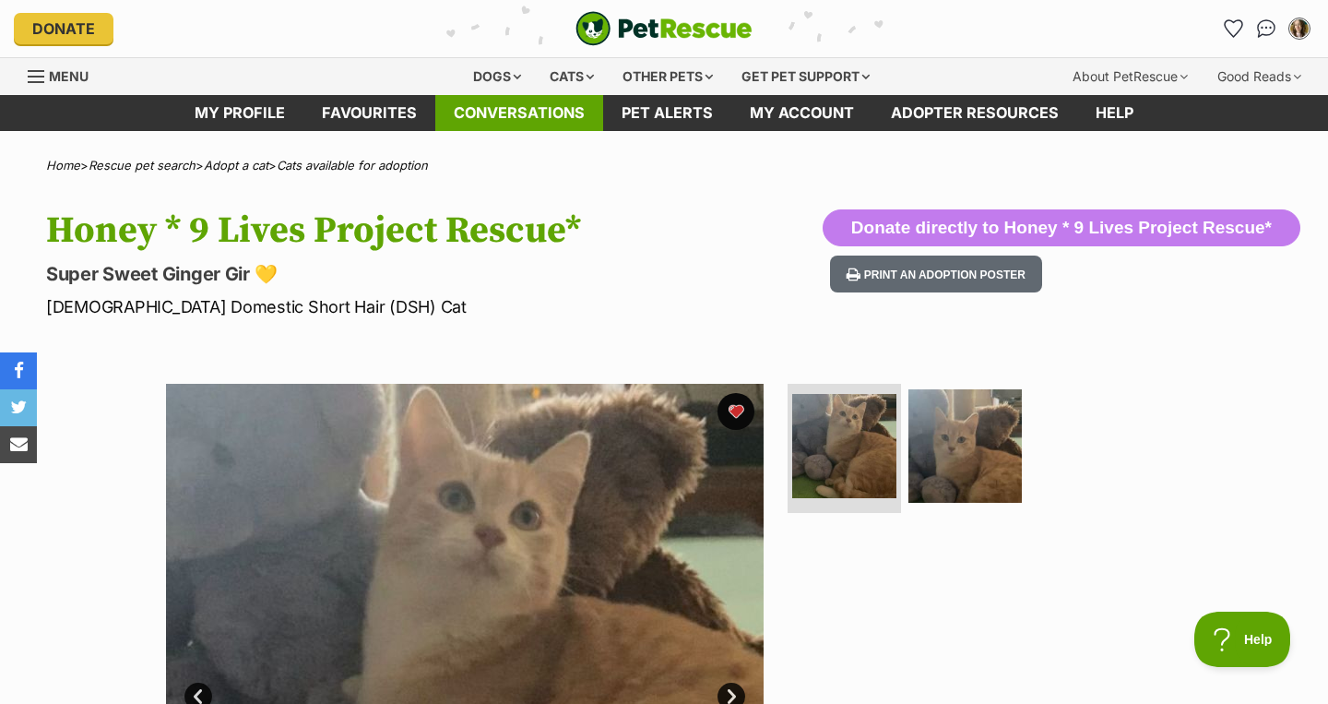
click at [554, 117] on link "Conversations" at bounding box center [519, 113] width 168 height 36
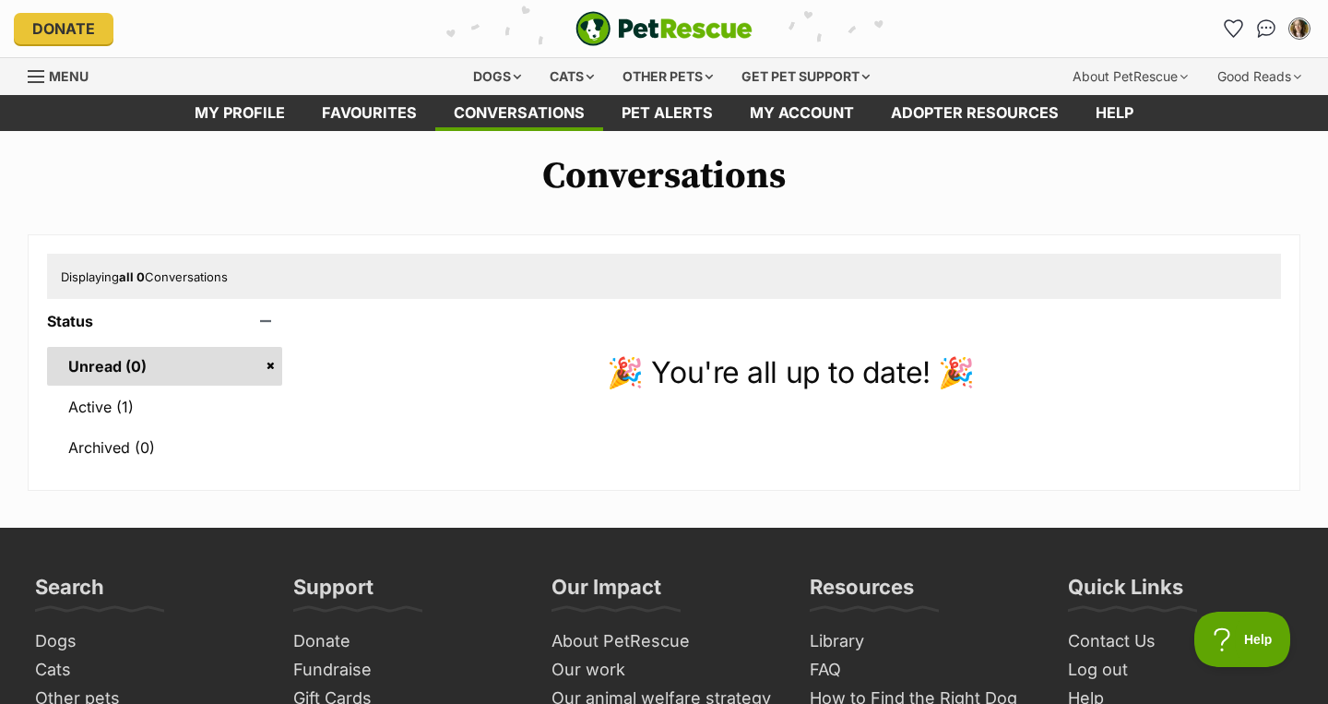
click at [255, 372] on link "Unread (0)" at bounding box center [164, 366] width 235 height 39
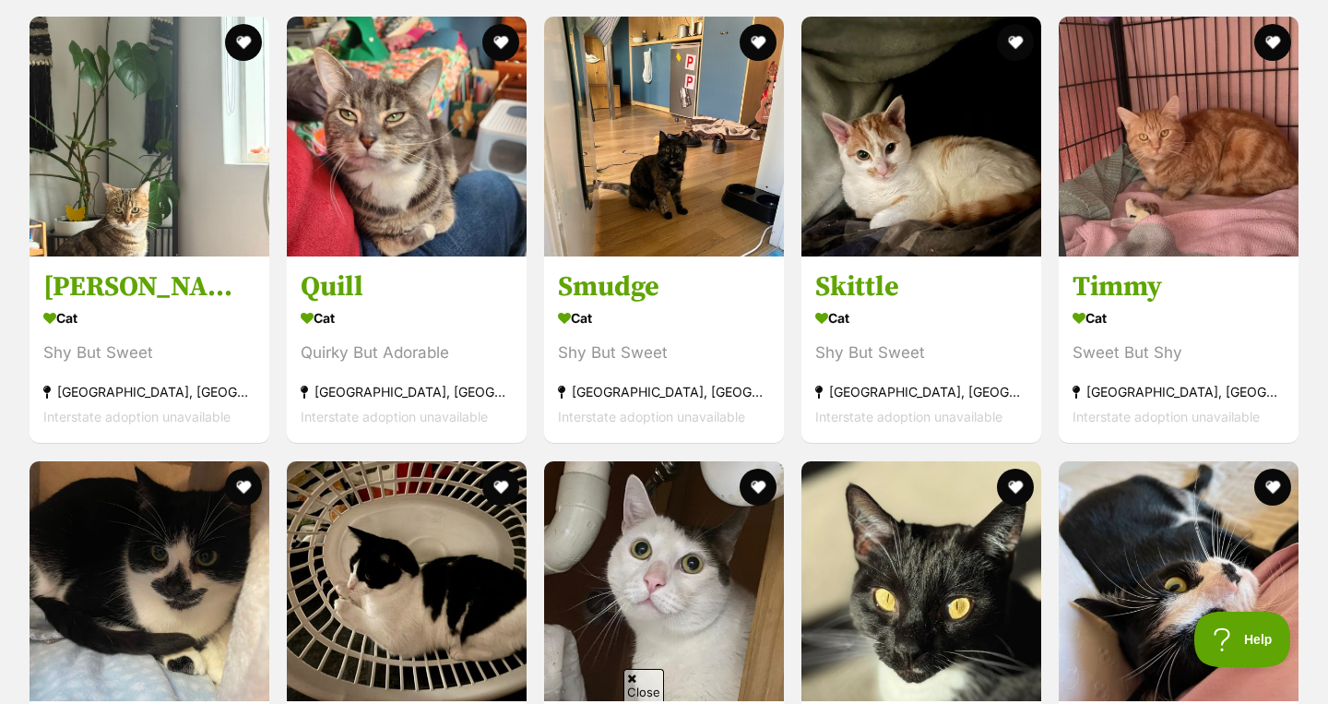
scroll to position [2357, 0]
